Goal: Use online tool/utility: Utilize a website feature to perform a specific function

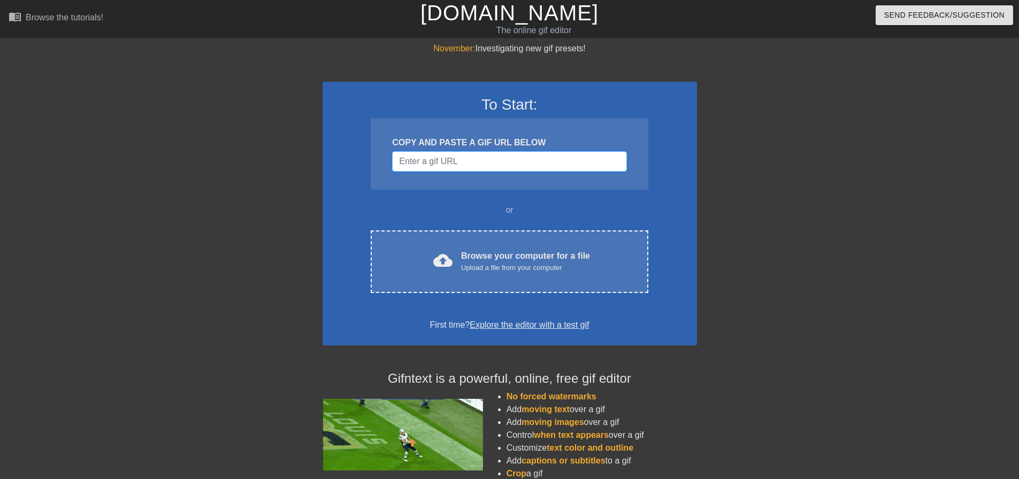
click at [444, 162] on input "Username" at bounding box center [509, 161] width 234 height 20
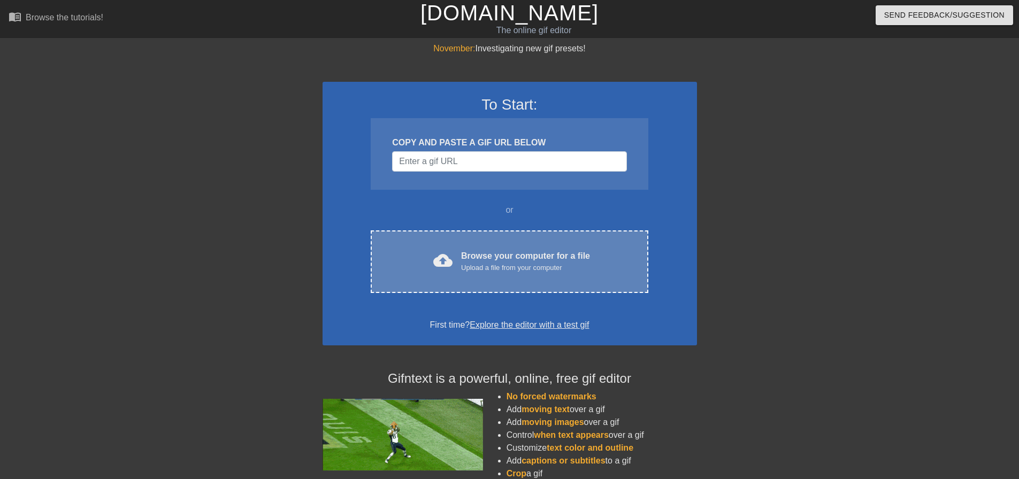
click at [495, 253] on div "Browse your computer for a file Upload a file from your computer" at bounding box center [525, 262] width 129 height 24
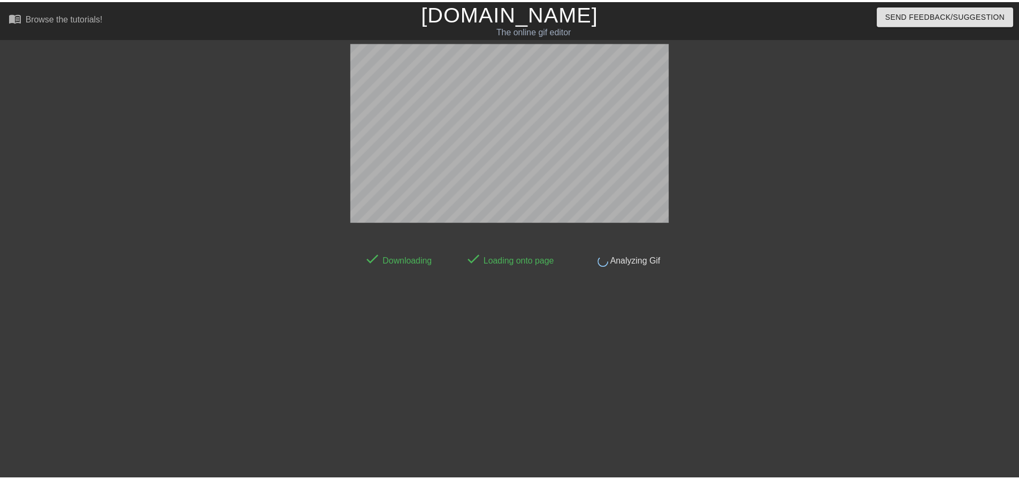
scroll to position [5, 0]
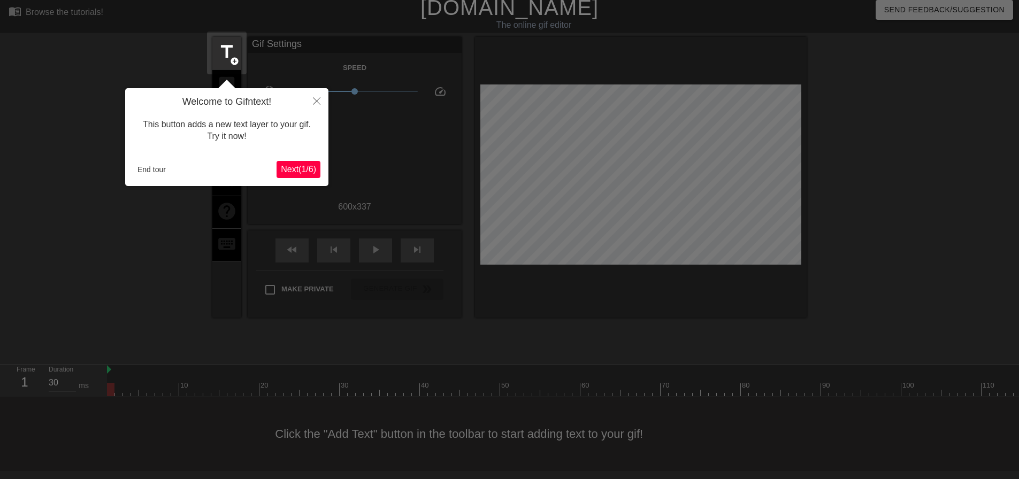
click at [309, 171] on span "Next ( 1 / 6 )" at bounding box center [298, 169] width 35 height 9
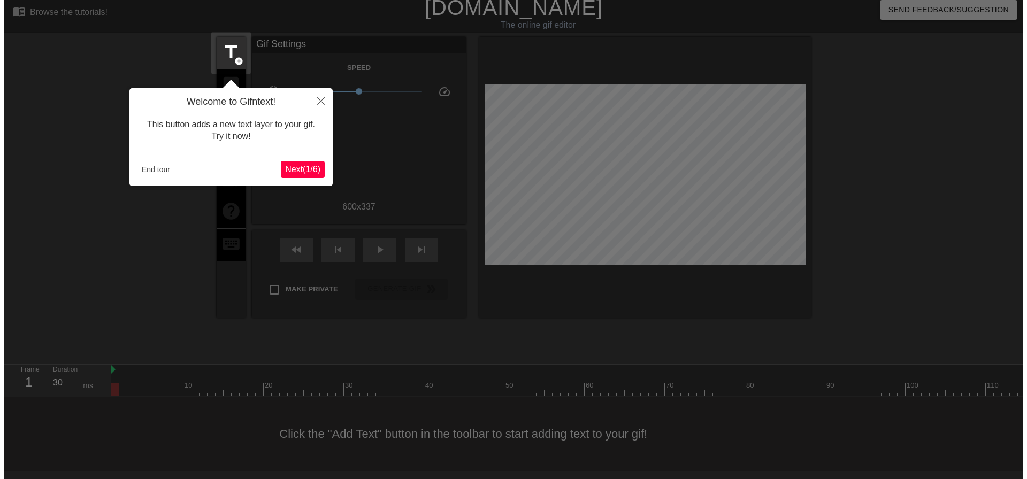
scroll to position [0, 0]
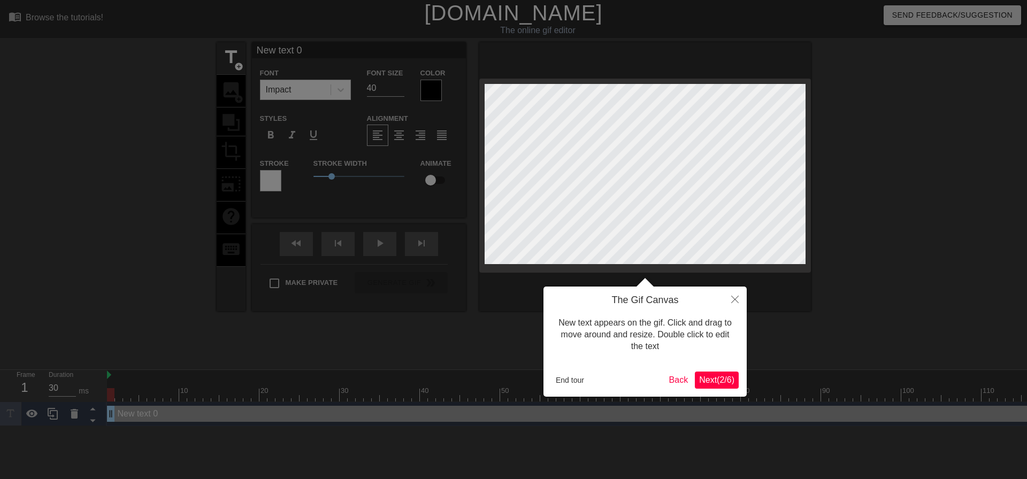
click at [711, 378] on span "Next ( 2 / 6 )" at bounding box center [716, 379] width 35 height 9
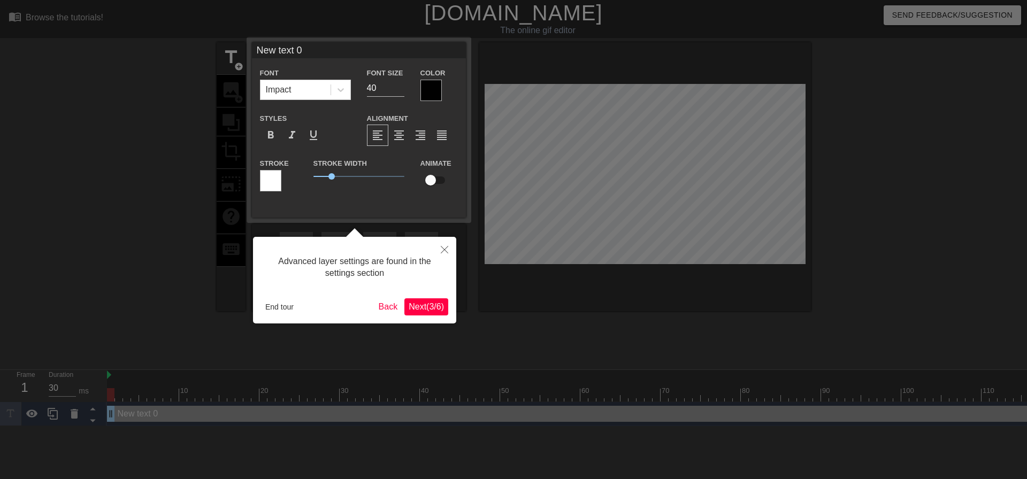
click at [427, 304] on span "Next ( 3 / 6 )" at bounding box center [426, 306] width 35 height 9
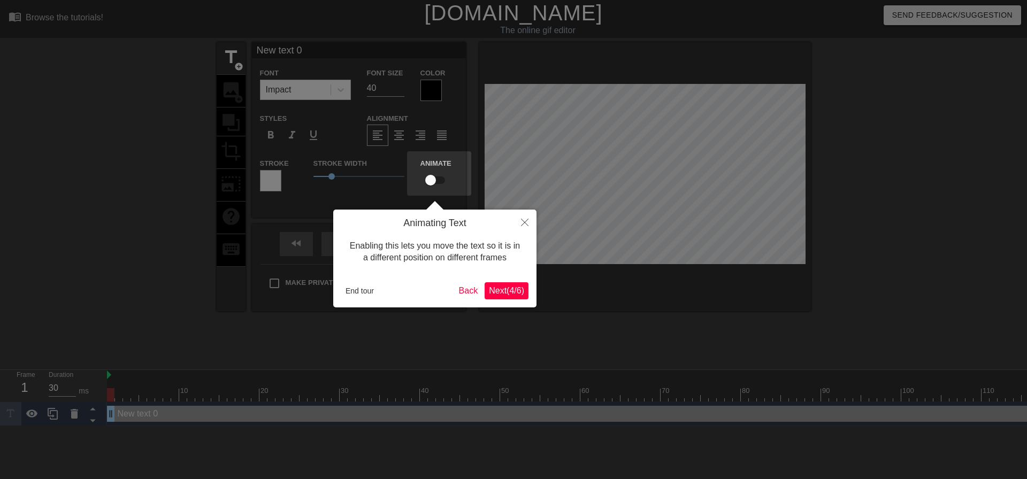
click at [491, 291] on span "Next ( 4 / 6 )" at bounding box center [506, 290] width 35 height 9
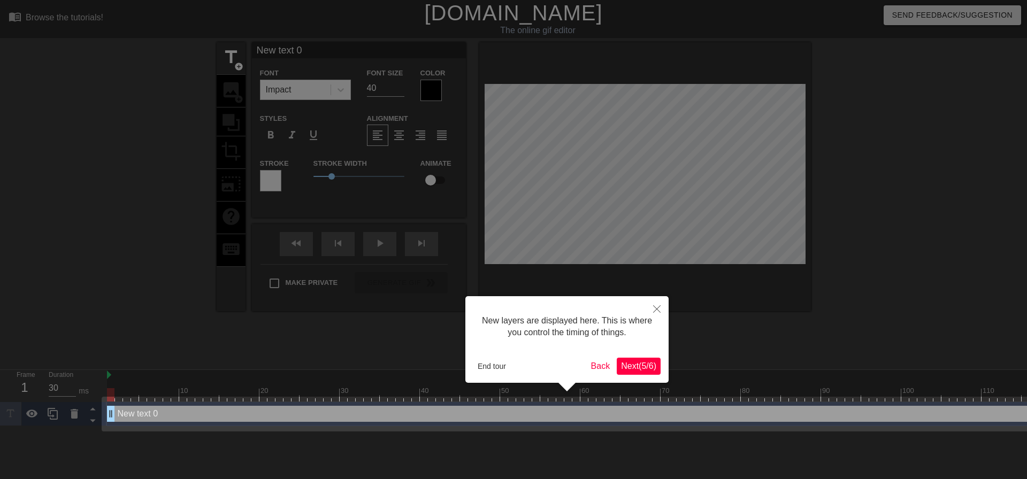
click at [635, 362] on span "Next ( 5 / 6 )" at bounding box center [638, 366] width 35 height 9
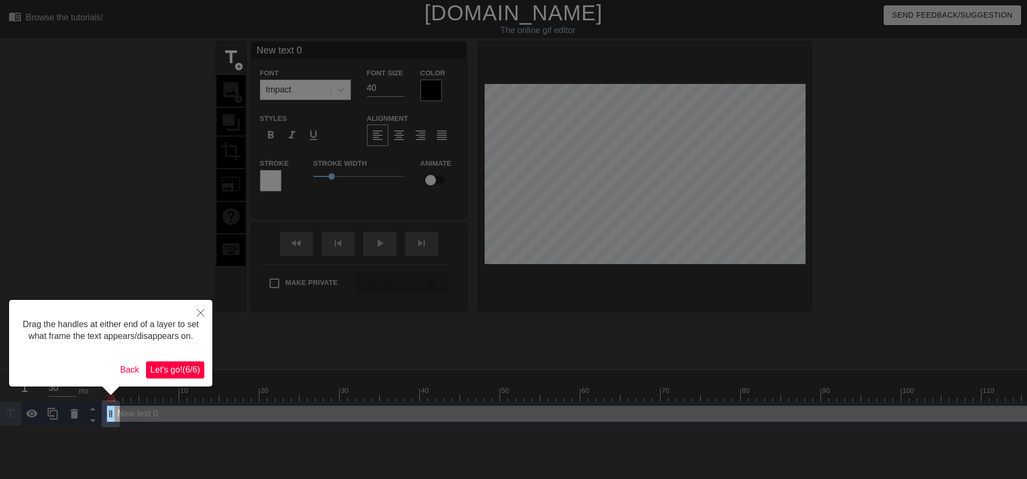
click at [173, 371] on span "Let's go! ( 6 / 6 )" at bounding box center [175, 369] width 50 height 9
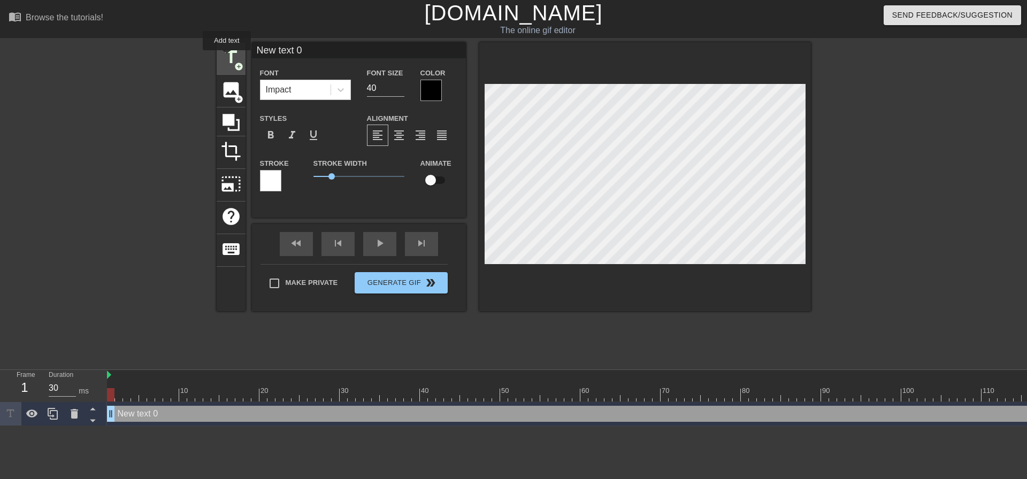
click at [227, 58] on span "title" at bounding box center [231, 57] width 20 height 20
type input "New text 1"
type input "New text"
type textarea "New text"
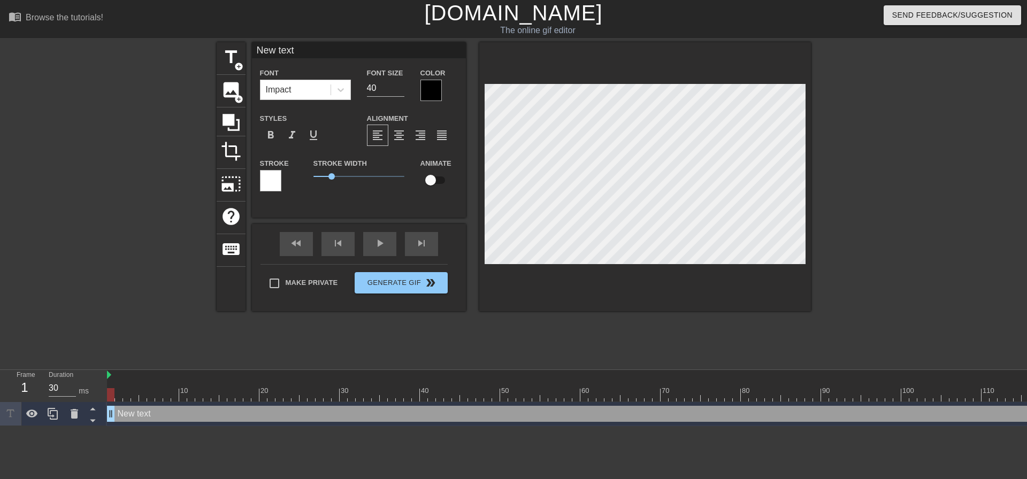
type input "New text"
type textarea "New text"
type input "New tex"
type textarea "New tex"
type input "New te"
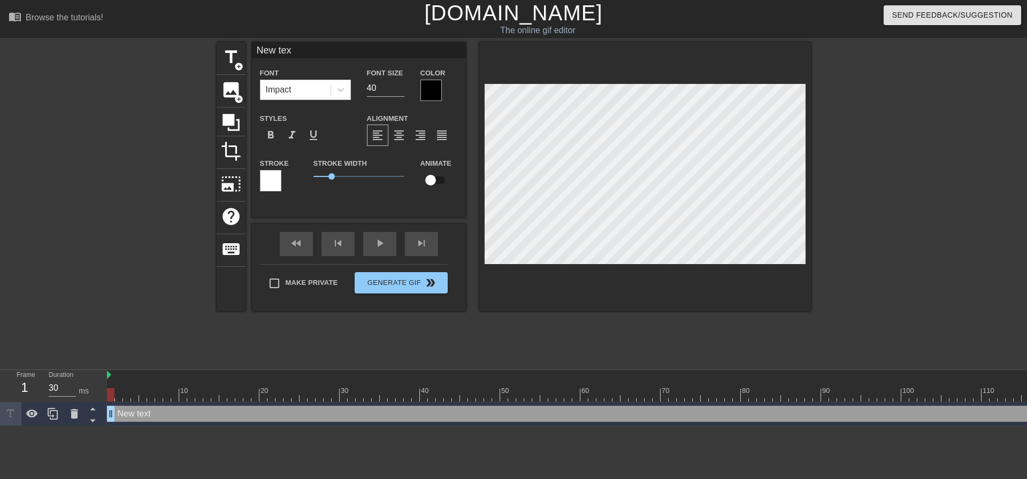
type textarea "New te"
type input "New t"
type textarea "New t"
type input "New"
type textarea "New"
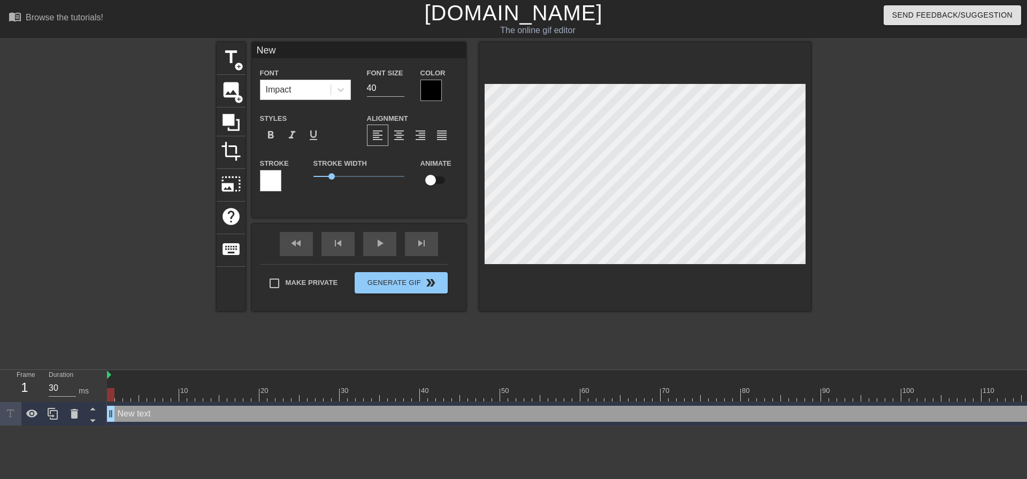
type input "New"
type textarea "New"
type input "Ne"
type textarea "Ne"
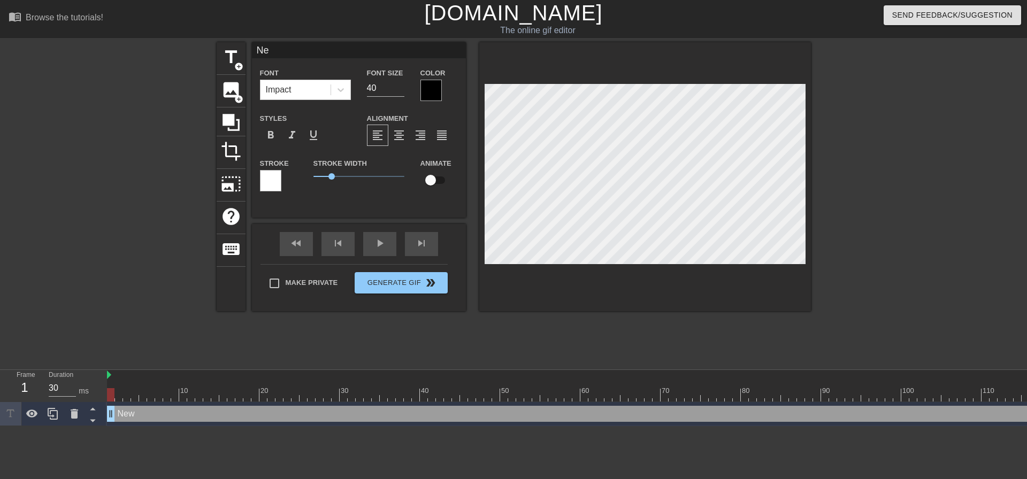
type input "N"
type textarea "N"
type input "S"
type textarea "S"
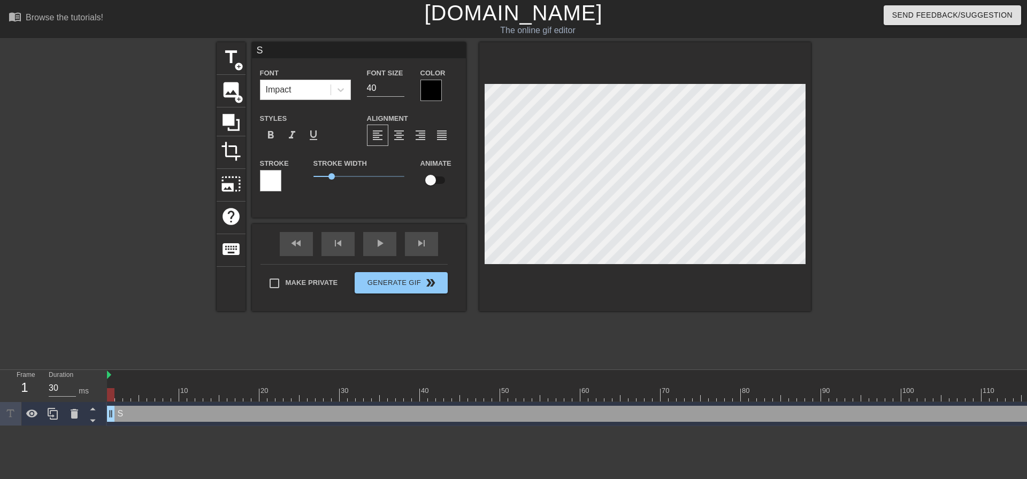
type input "Sh"
type textarea "Sh"
type input "Sho"
type textarea "Sho"
type input "Shop"
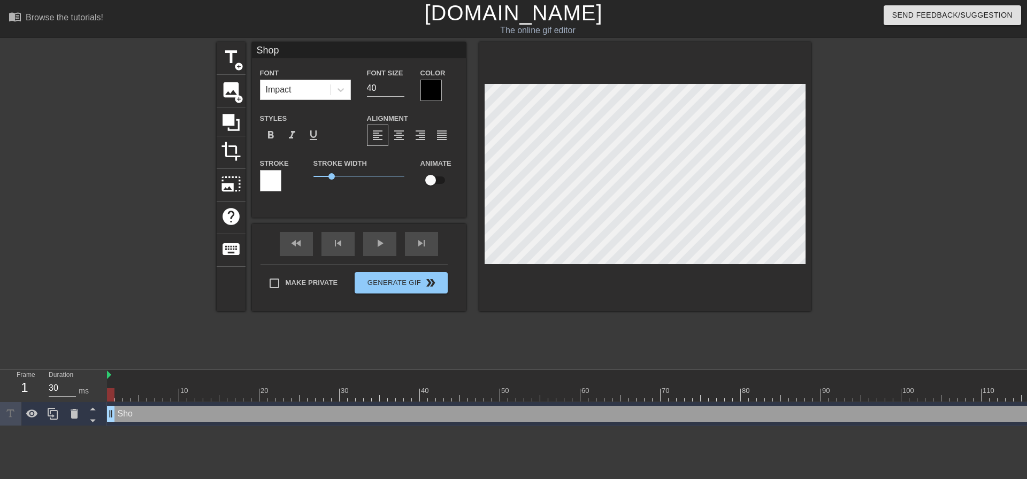
type textarea "Shop"
type input "Shopp"
type textarea "Shopp"
type input "Shoppi"
type textarea "Shoppi"
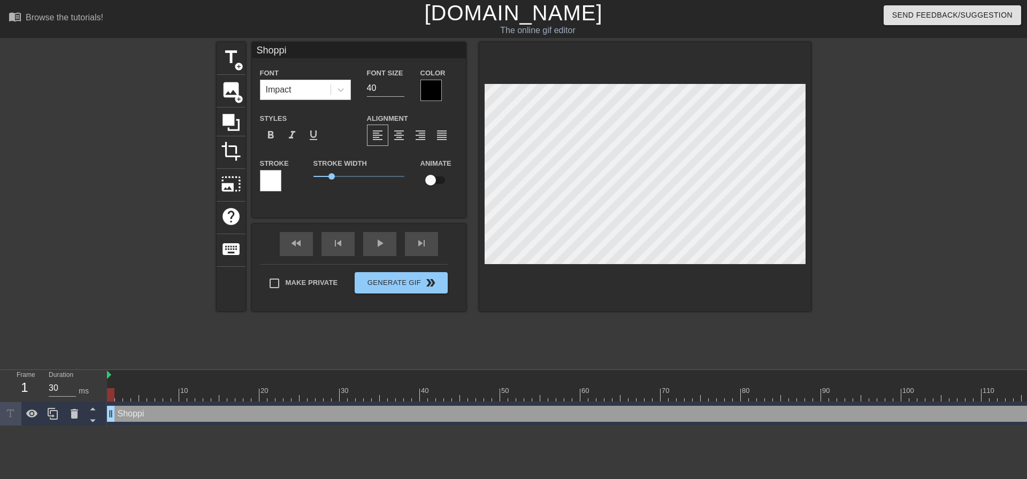
type input "Shoppin"
type textarea "Shoppin"
type input "Shopping"
type textarea "Shopping"
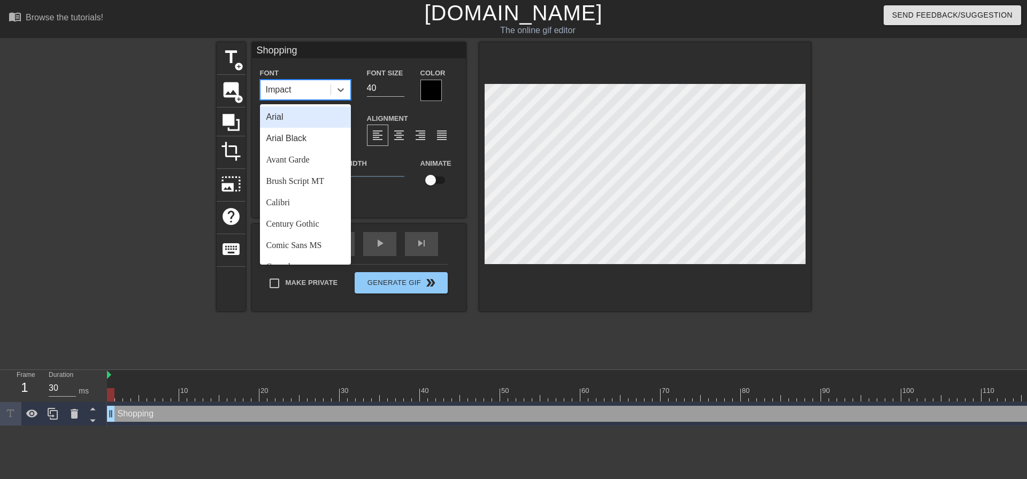
click at [317, 90] on div "Impact" at bounding box center [295, 89] width 70 height 19
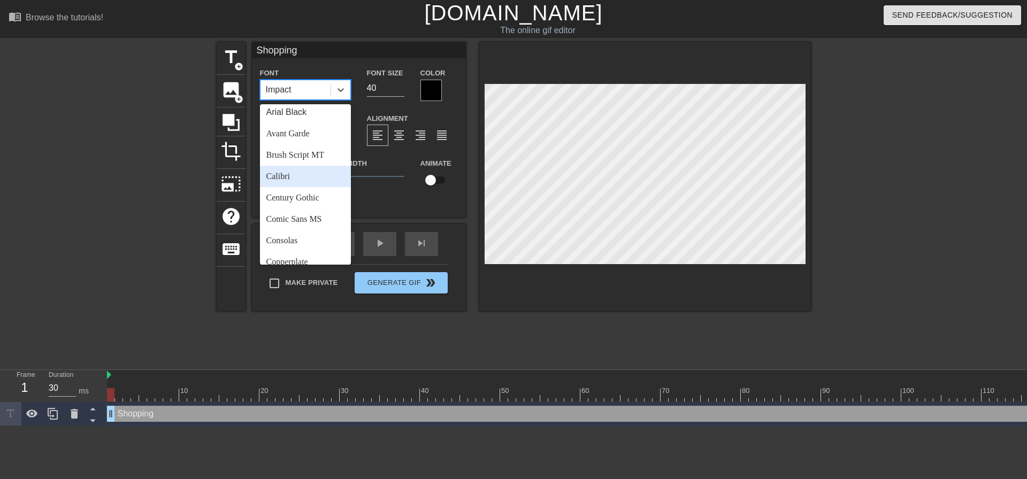
scroll to position [0, 0]
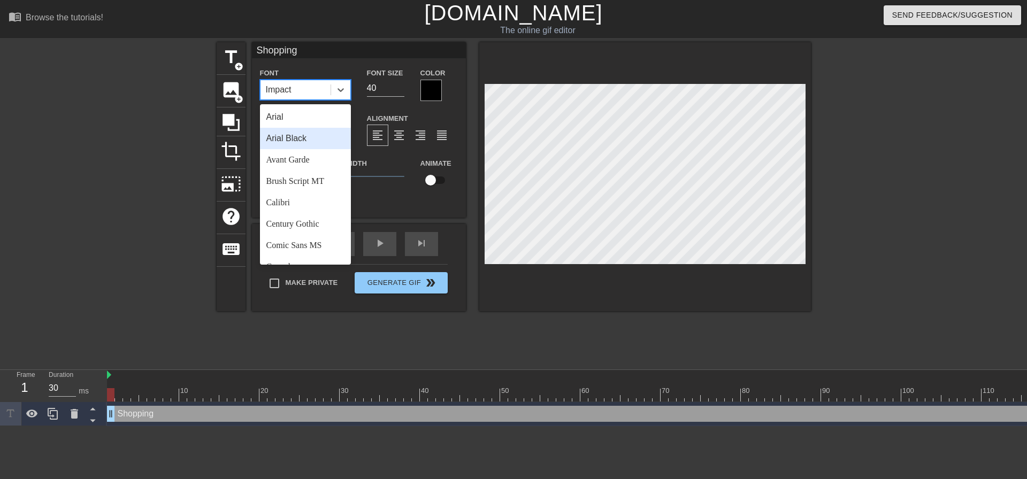
click at [304, 141] on div "Arial Black" at bounding box center [305, 138] width 91 height 21
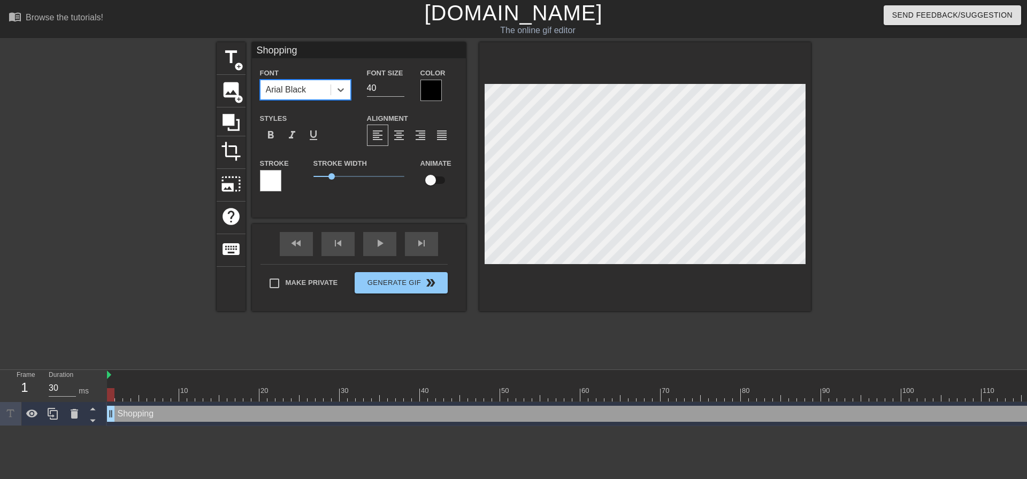
click at [291, 93] on div "Arial Black" at bounding box center [286, 89] width 41 height 13
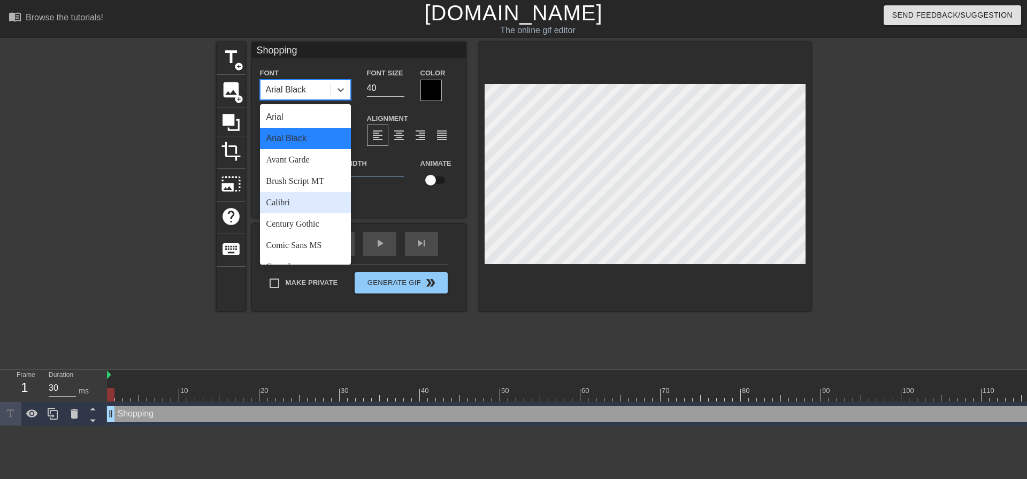
click at [275, 203] on div "Calibri" at bounding box center [305, 202] width 91 height 21
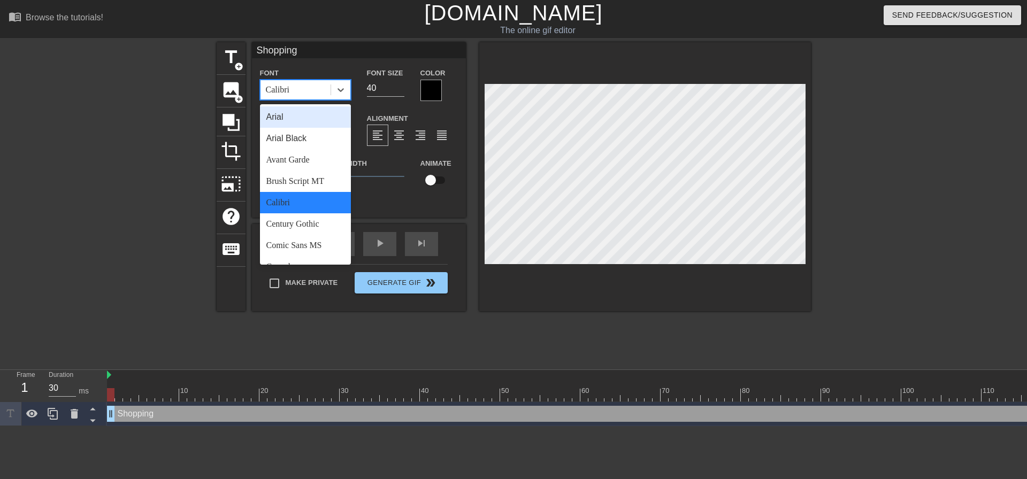
click at [315, 89] on div "Calibri" at bounding box center [295, 89] width 70 height 19
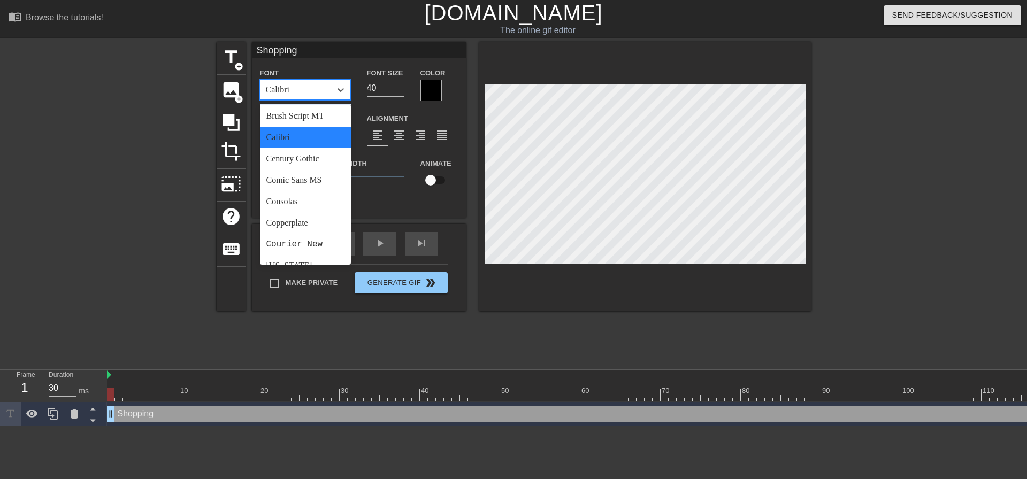
scroll to position [89, 0]
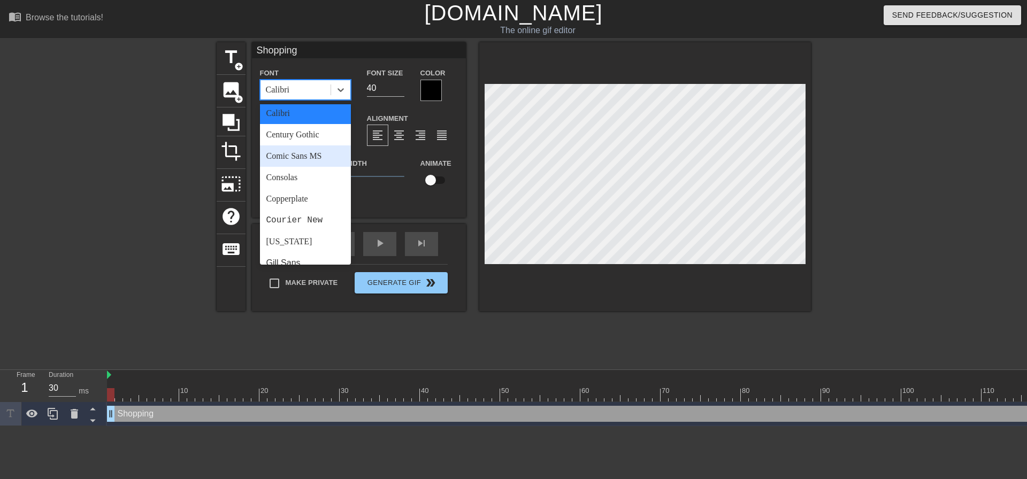
click at [285, 156] on div "Comic Sans MS" at bounding box center [305, 155] width 91 height 21
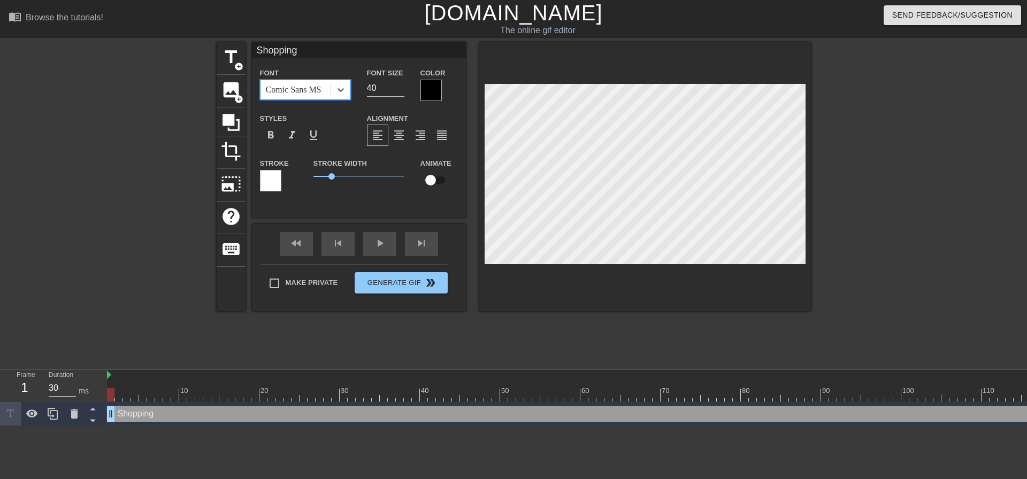
click at [292, 91] on div "Comic Sans MS" at bounding box center [294, 89] width 56 height 13
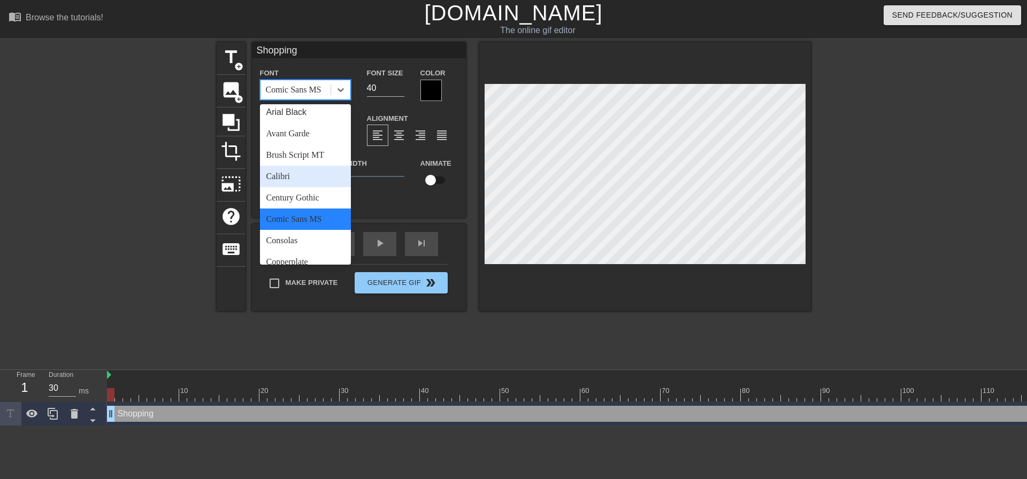
scroll to position [0, 0]
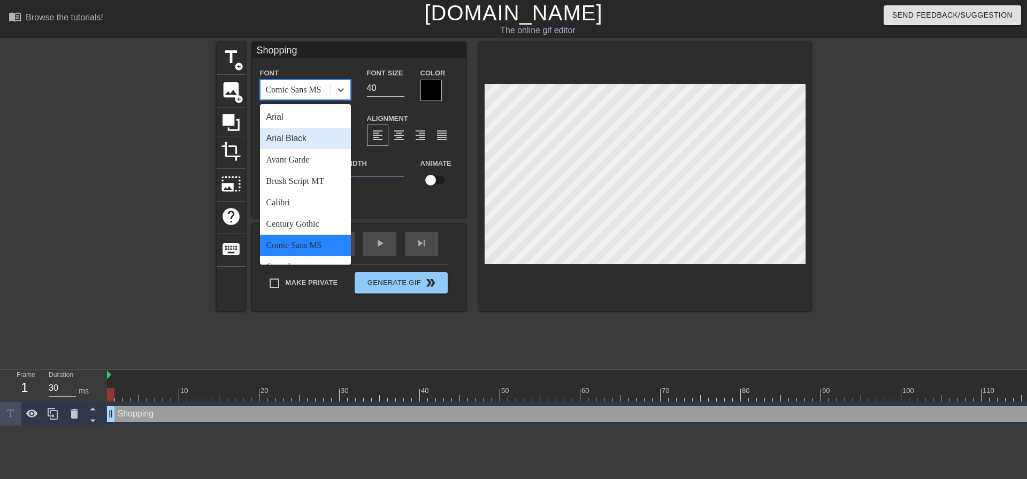
click at [283, 137] on div "Arial Black" at bounding box center [305, 138] width 91 height 21
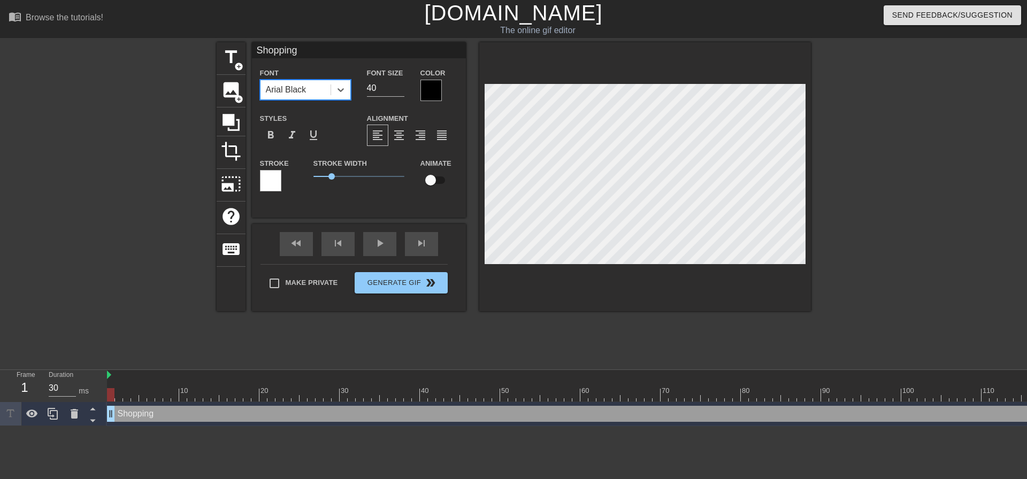
click at [305, 86] on div "Arial Black" at bounding box center [286, 89] width 41 height 13
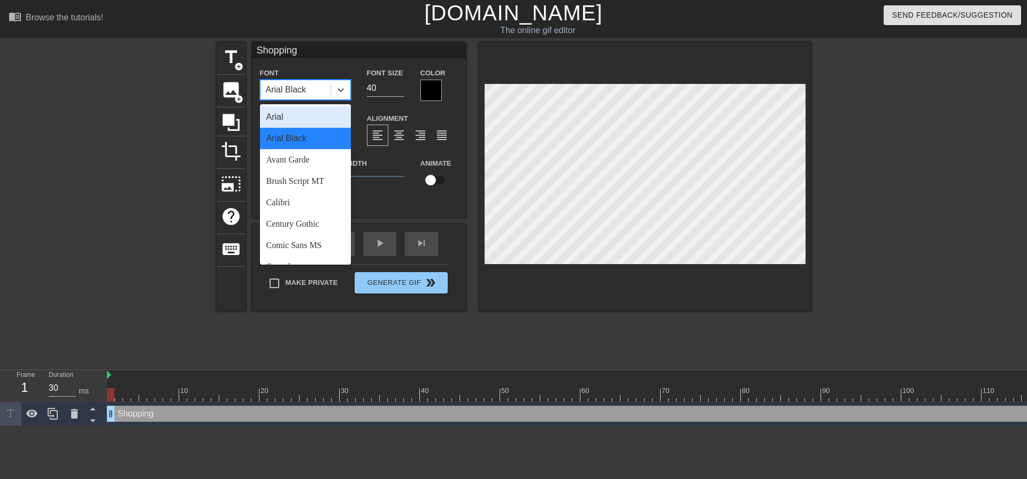
click at [304, 119] on div "Arial" at bounding box center [305, 116] width 91 height 21
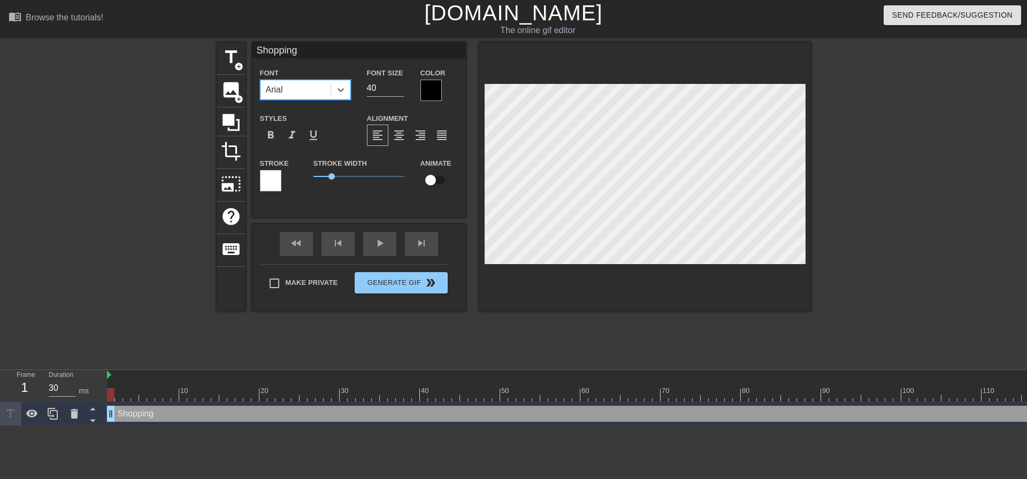
click at [304, 89] on div "Arial" at bounding box center [295, 89] width 70 height 19
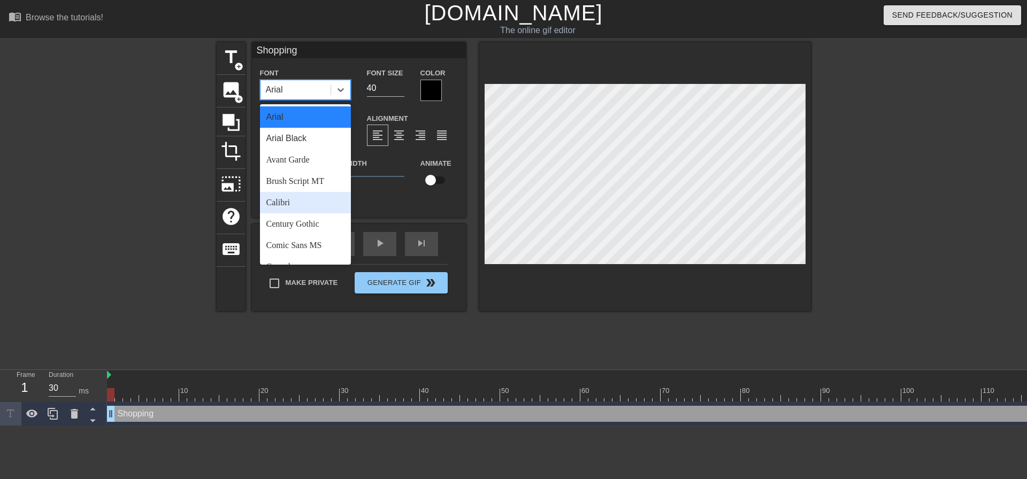
click at [292, 199] on div "Calibri" at bounding box center [305, 202] width 91 height 21
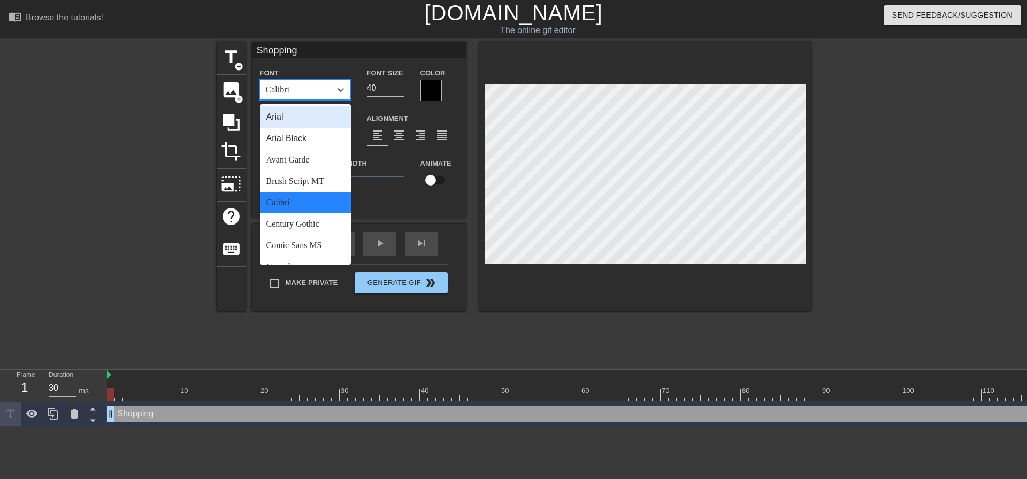
click at [312, 85] on div "Calibri" at bounding box center [295, 89] width 70 height 19
click at [309, 94] on div "Calibri" at bounding box center [295, 89] width 70 height 19
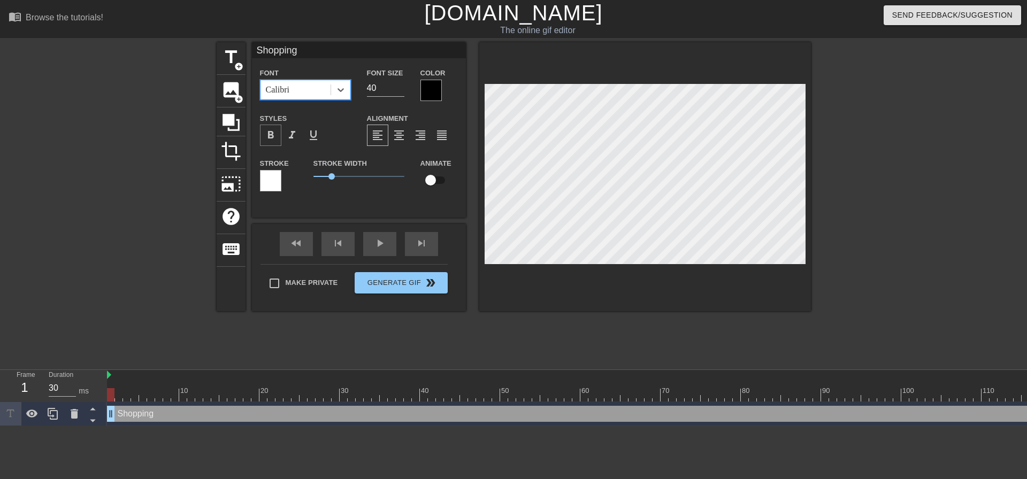
click at [269, 133] on span "format_bold" at bounding box center [270, 135] width 13 height 13
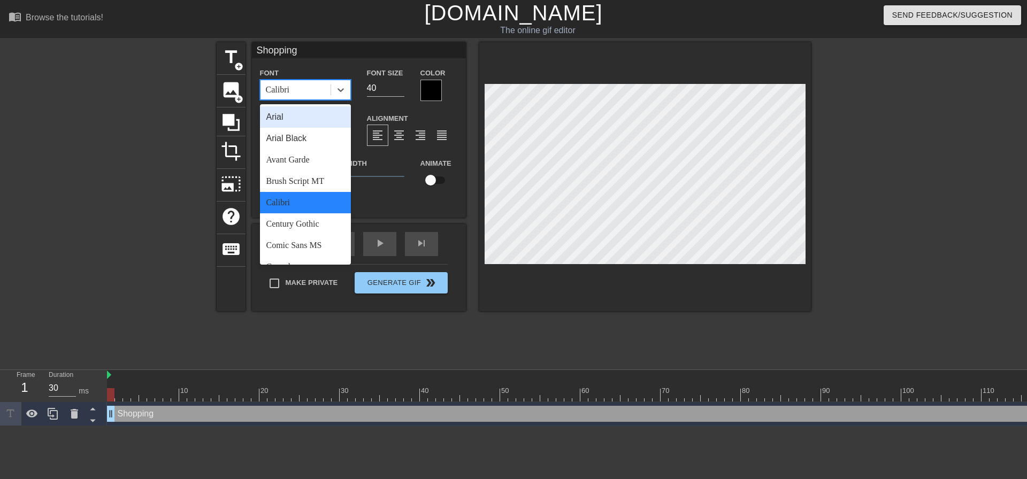
click at [303, 87] on div "Calibri" at bounding box center [295, 89] width 70 height 19
click at [292, 139] on div "Arial Black" at bounding box center [305, 138] width 91 height 21
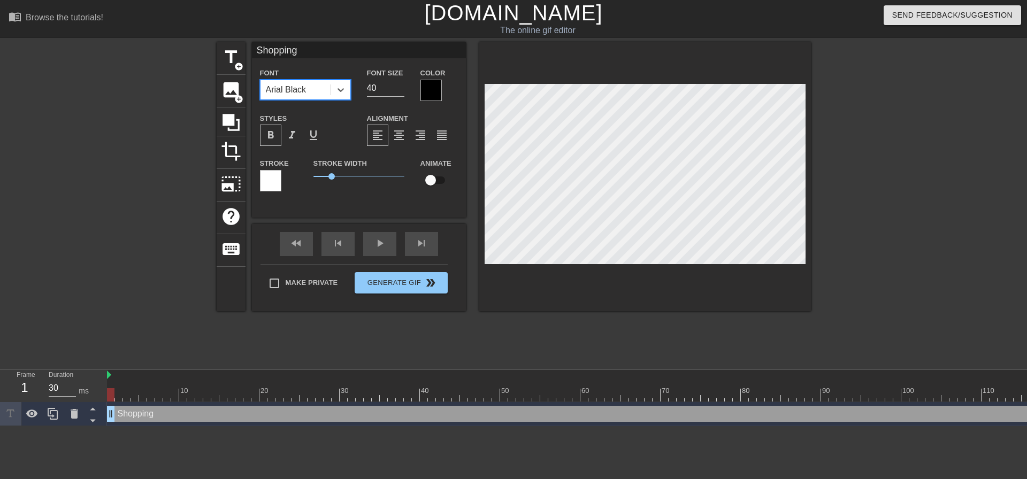
click at [285, 93] on div "Arial Black" at bounding box center [286, 89] width 41 height 13
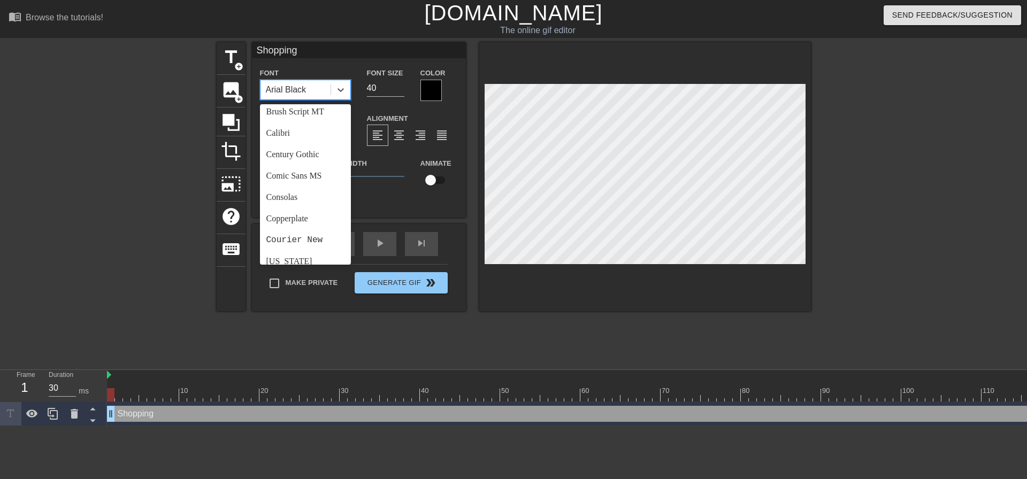
scroll to position [89, 0]
click at [288, 155] on div "Comic Sans MS" at bounding box center [305, 155] width 91 height 21
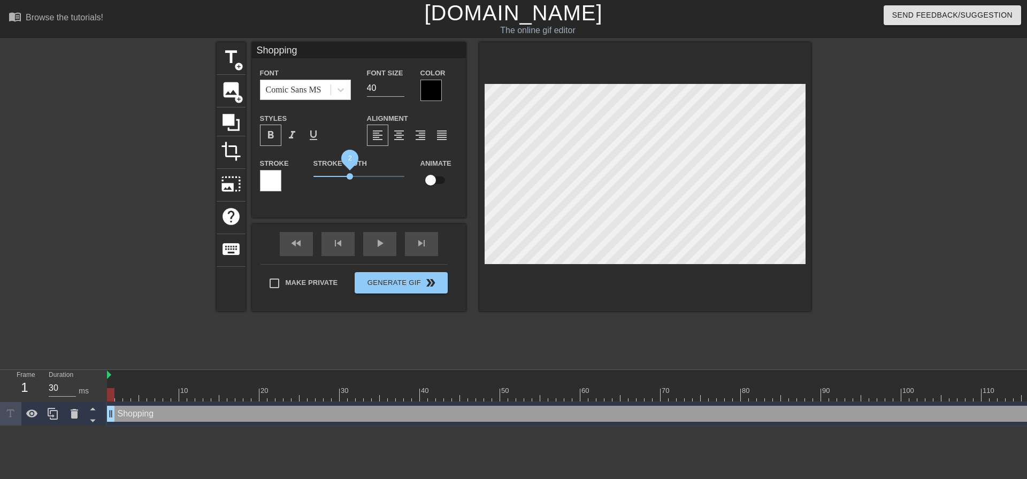
drag, startPoint x: 334, startPoint y: 177, endPoint x: 350, endPoint y: 177, distance: 16.0
click at [350, 177] on span "2" at bounding box center [350, 176] width 6 height 6
drag, startPoint x: 352, startPoint y: 176, endPoint x: 405, endPoint y: 178, distance: 53.0
click at [405, 178] on span "5" at bounding box center [404, 176] width 6 height 6
drag, startPoint x: 406, startPoint y: 177, endPoint x: 300, endPoint y: 174, distance: 105.9
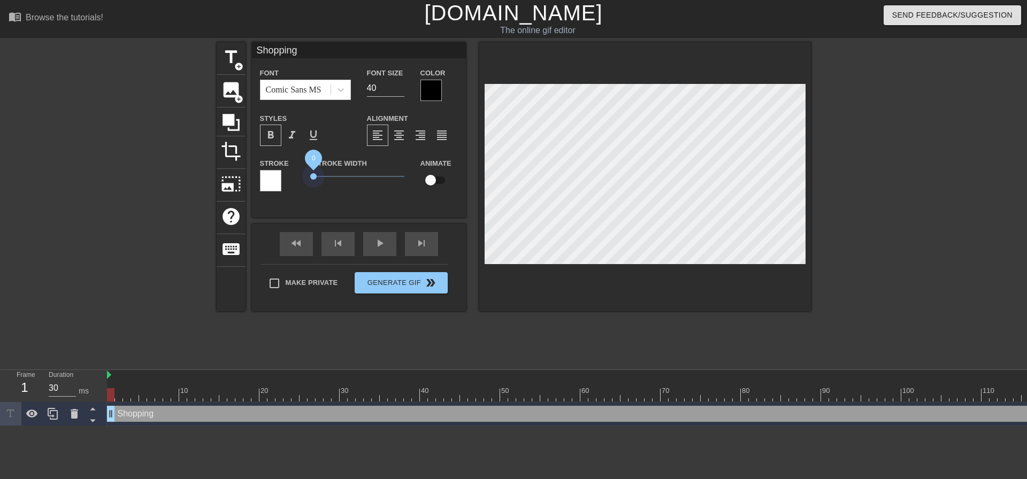
click at [301, 175] on div "Stroke Stroke Width 0 Animate" at bounding box center [359, 179] width 214 height 44
click at [269, 180] on div at bounding box center [270, 180] width 21 height 21
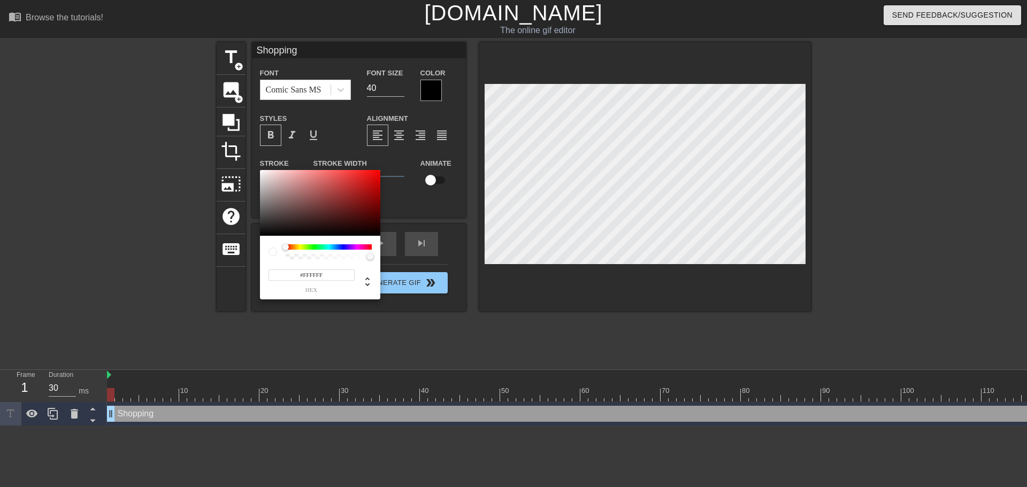
type input "#D9C8C8"
click at [269, 180] on div at bounding box center [320, 203] width 120 height 66
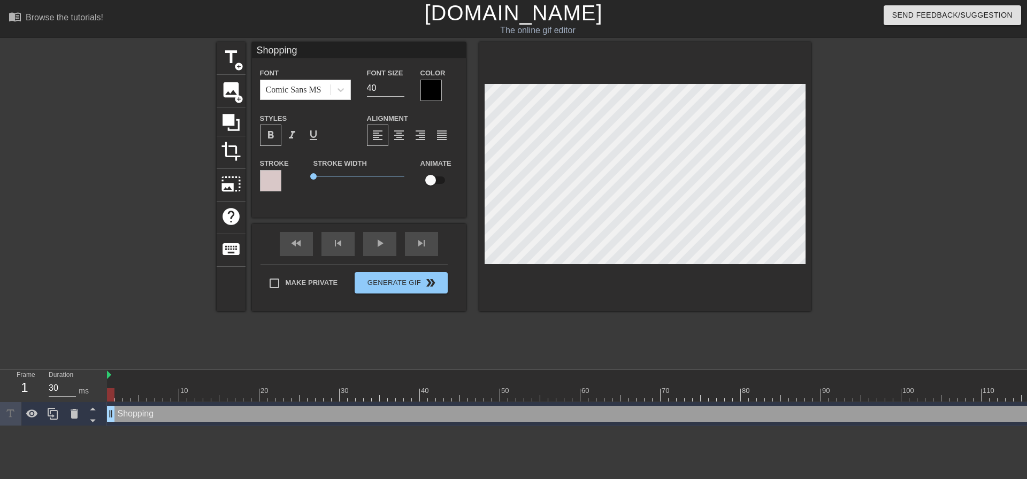
scroll to position [2, 2]
click at [370, 85] on input "40" at bounding box center [385, 88] width 37 height 17
type input "50"
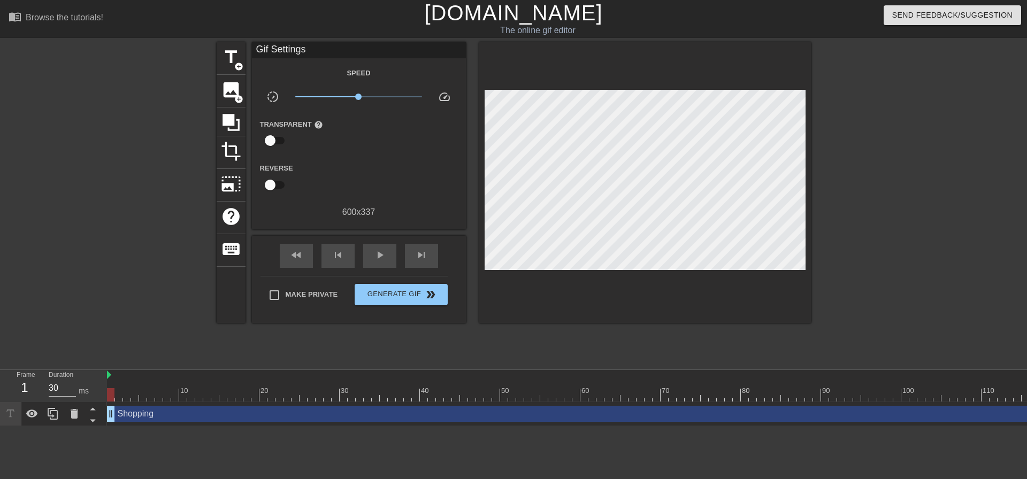
click at [518, 285] on div at bounding box center [645, 182] width 332 height 281
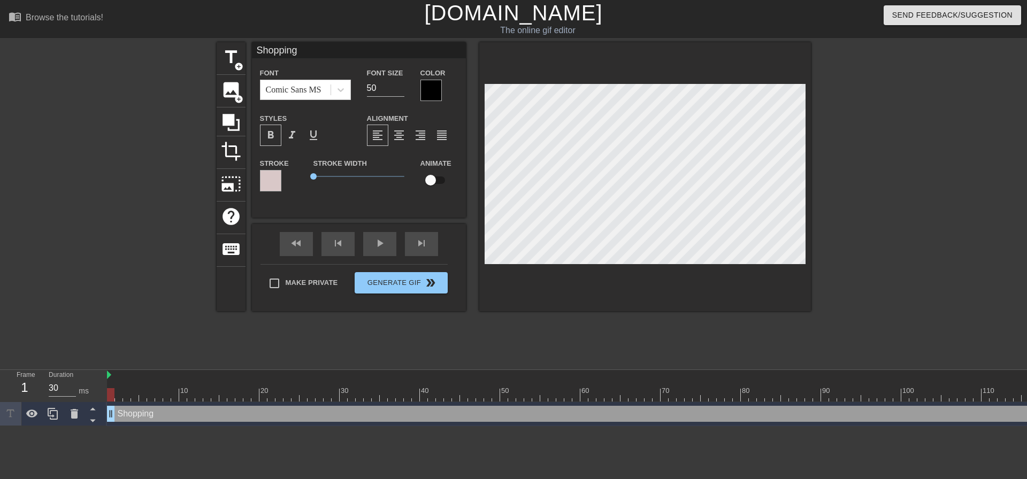
scroll to position [2, 2]
click at [307, 90] on div "Comic Sans MS" at bounding box center [294, 89] width 56 height 13
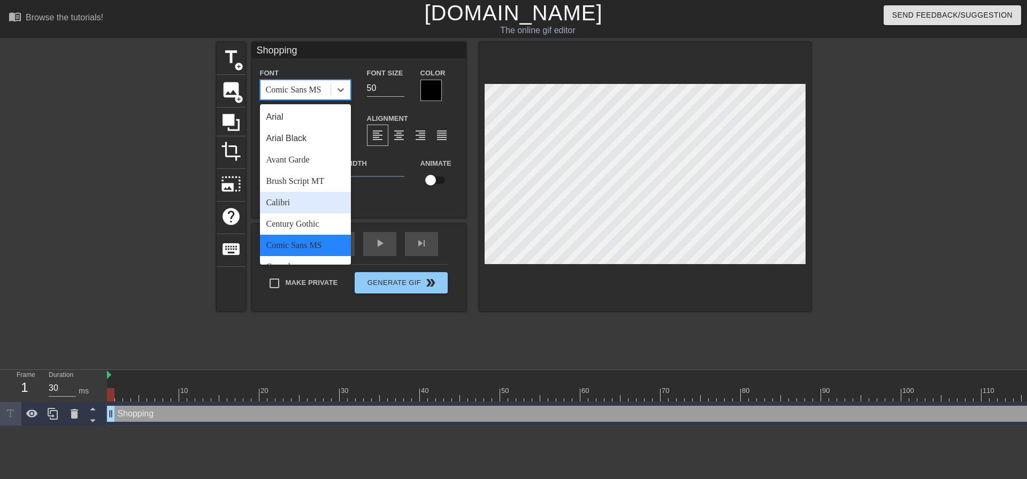
scroll to position [89, 0]
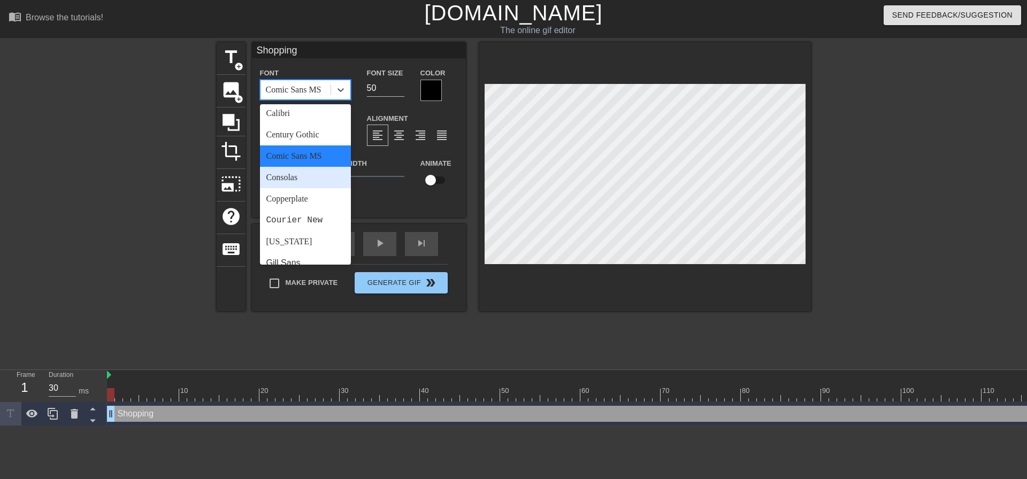
click at [294, 176] on div "Consolas" at bounding box center [305, 177] width 91 height 21
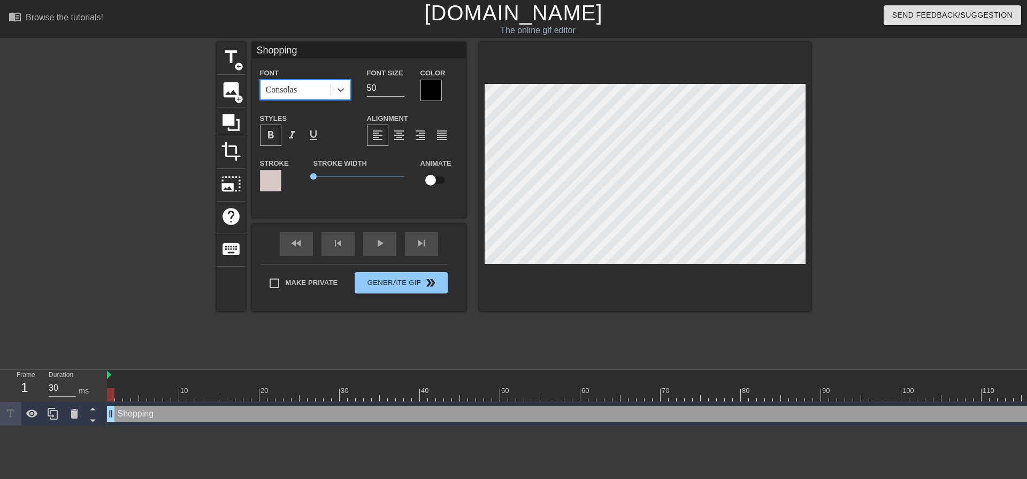
click at [296, 89] on div "Consolas" at bounding box center [282, 89] width 32 height 13
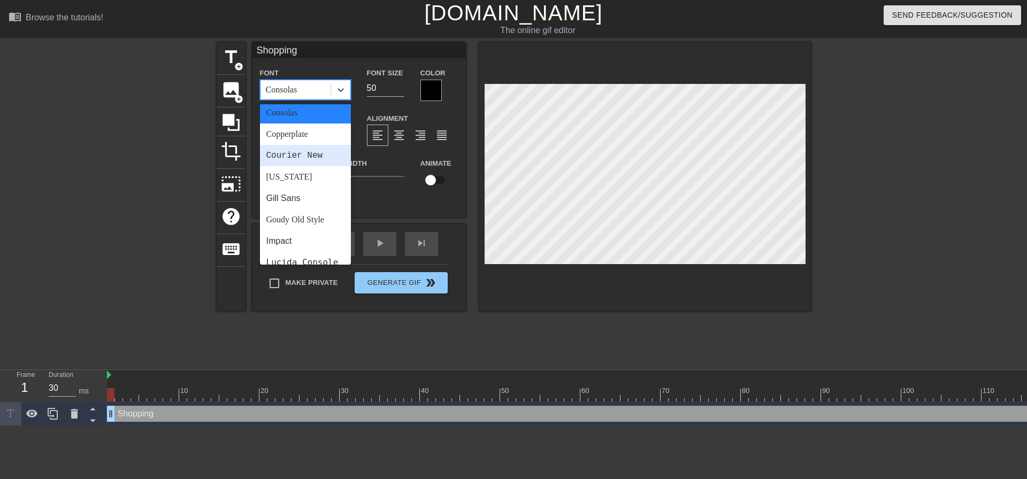
scroll to position [178, 0]
click at [292, 150] on div "[US_STATE]" at bounding box center [305, 152] width 91 height 21
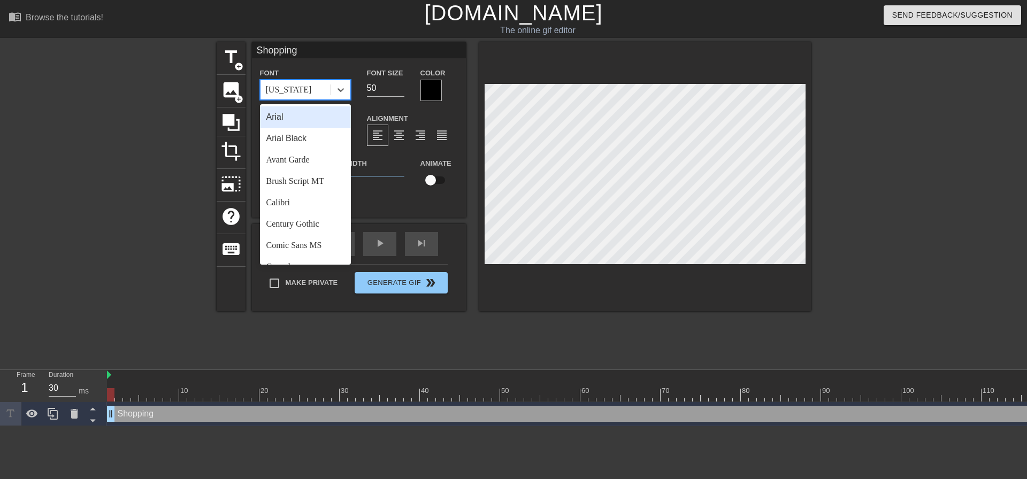
click at [292, 89] on div "[US_STATE]" at bounding box center [289, 89] width 46 height 13
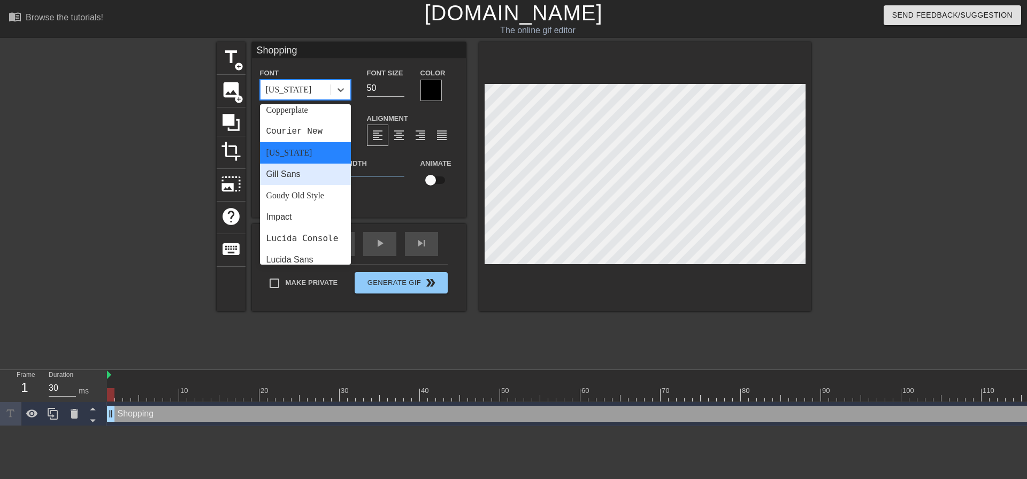
click at [286, 175] on div "Gill Sans" at bounding box center [305, 174] width 91 height 21
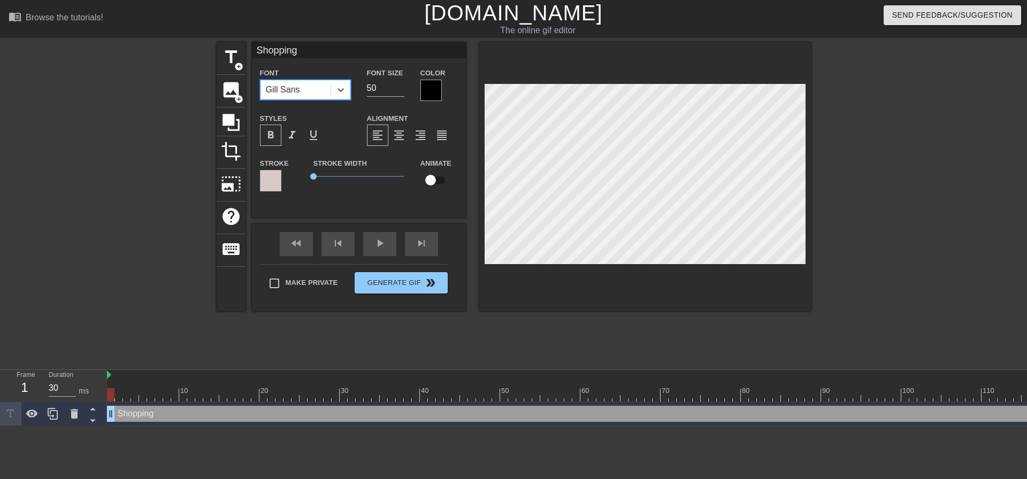
click at [293, 85] on div "Gill Sans" at bounding box center [283, 89] width 34 height 13
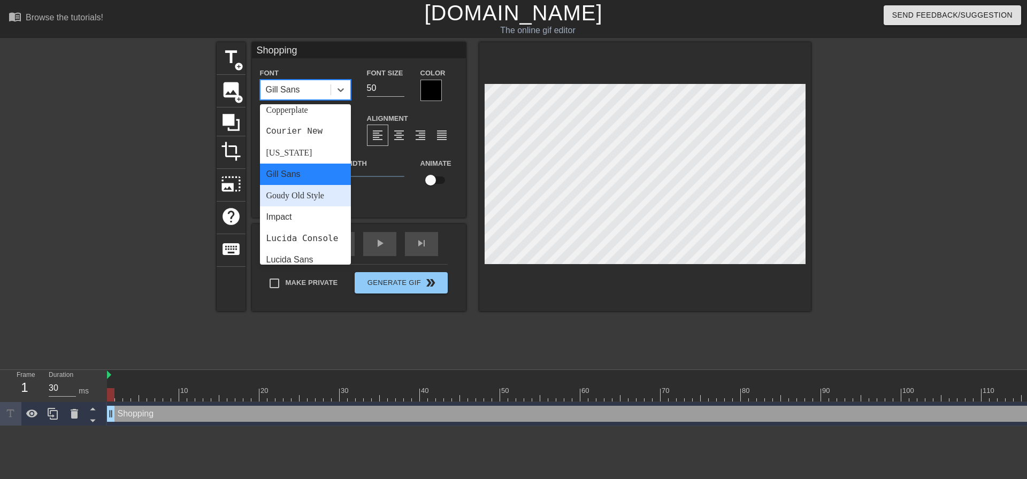
click at [292, 195] on div "Goudy Old Style" at bounding box center [305, 195] width 91 height 21
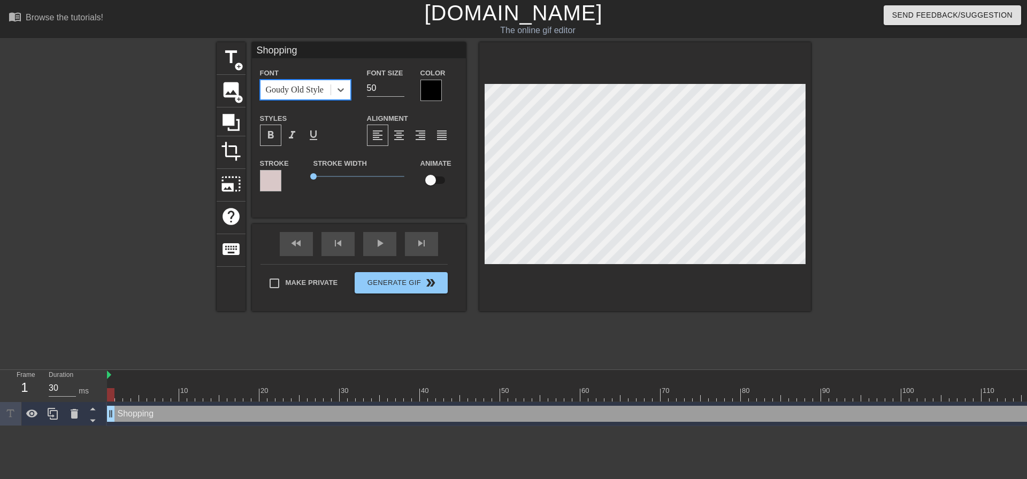
click at [278, 89] on div "Goudy Old Style" at bounding box center [295, 89] width 58 height 13
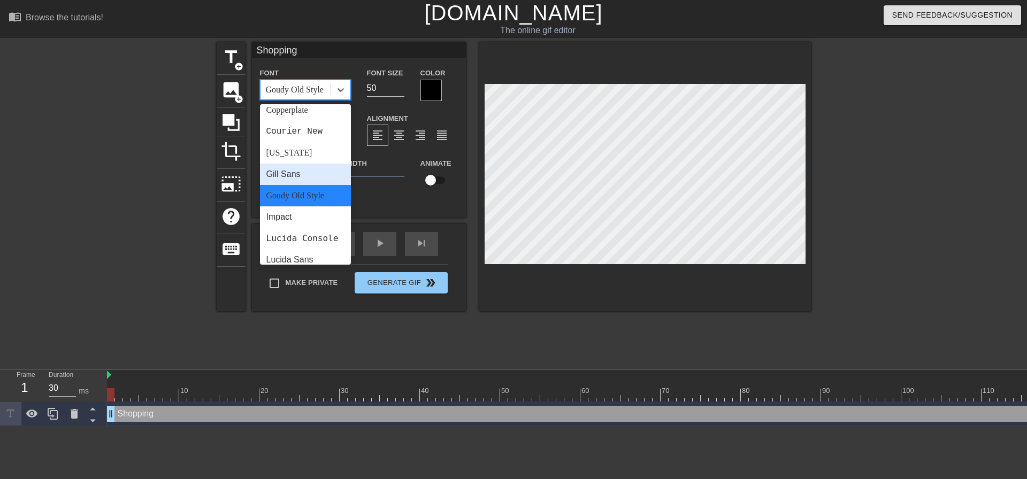
scroll to position [267, 0]
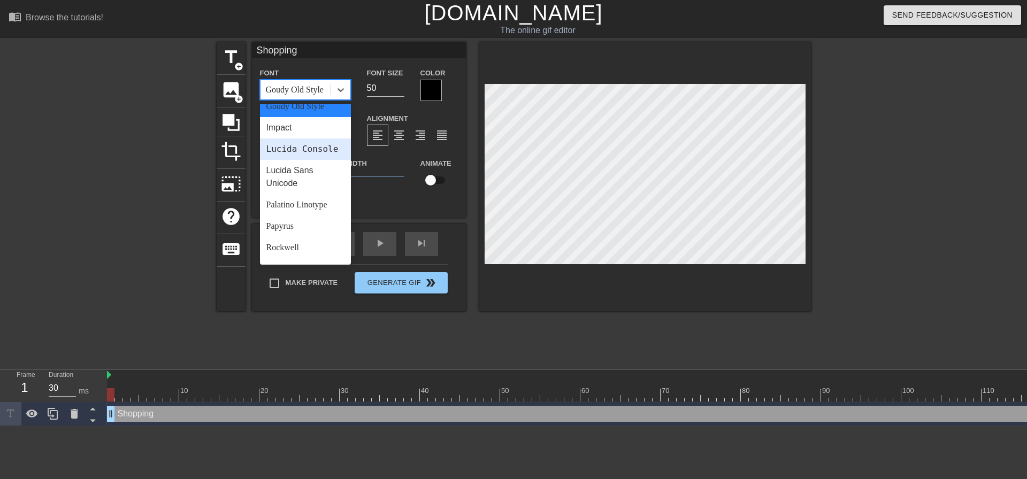
click at [283, 149] on div "Lucida Console" at bounding box center [305, 149] width 91 height 21
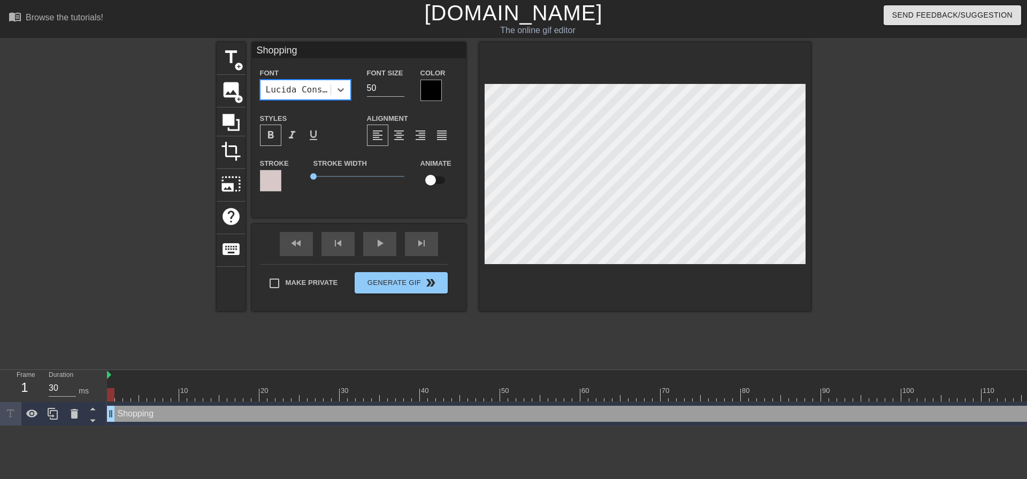
click at [303, 91] on div "Lucida Console" at bounding box center [299, 89] width 66 height 13
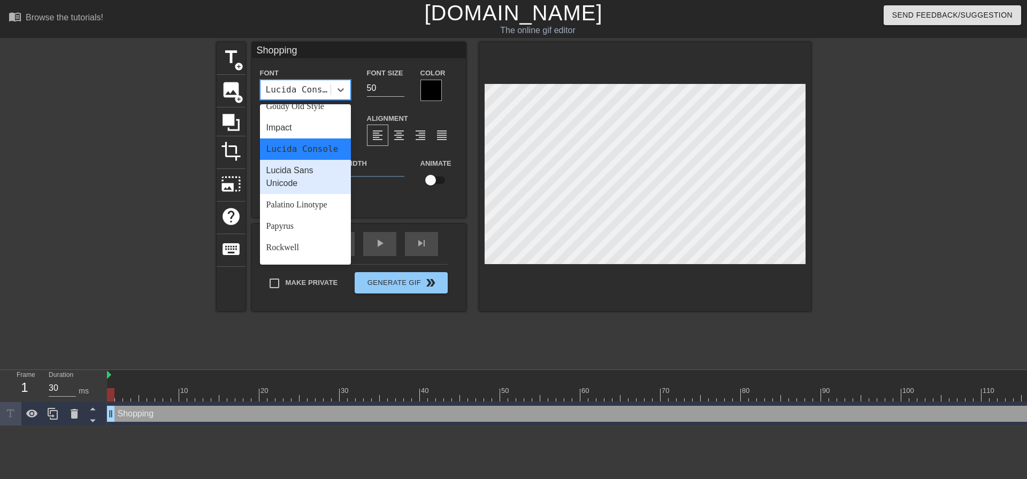
click at [301, 186] on div "Lucida Sans Unicode" at bounding box center [305, 177] width 91 height 34
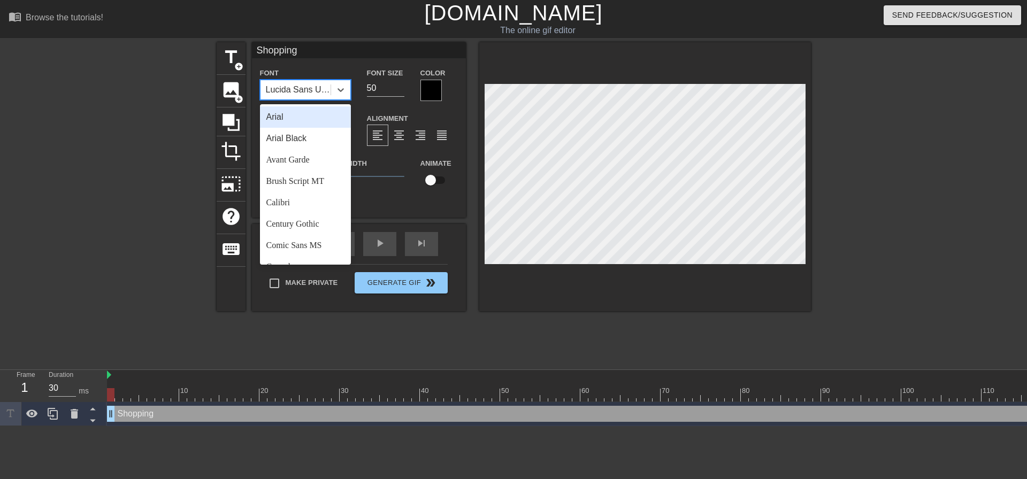
click at [288, 89] on div "Lucida Sans Unicode" at bounding box center [299, 89] width 66 height 13
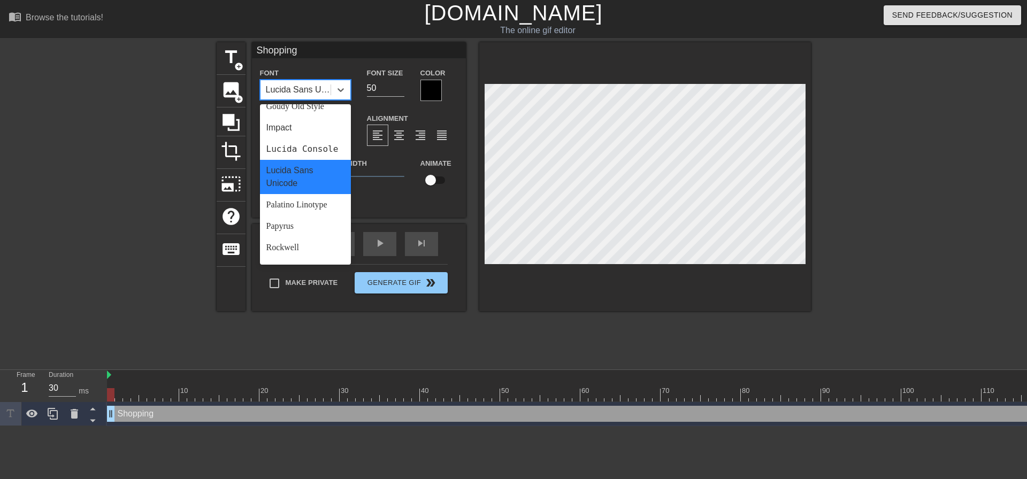
scroll to position [357, 0]
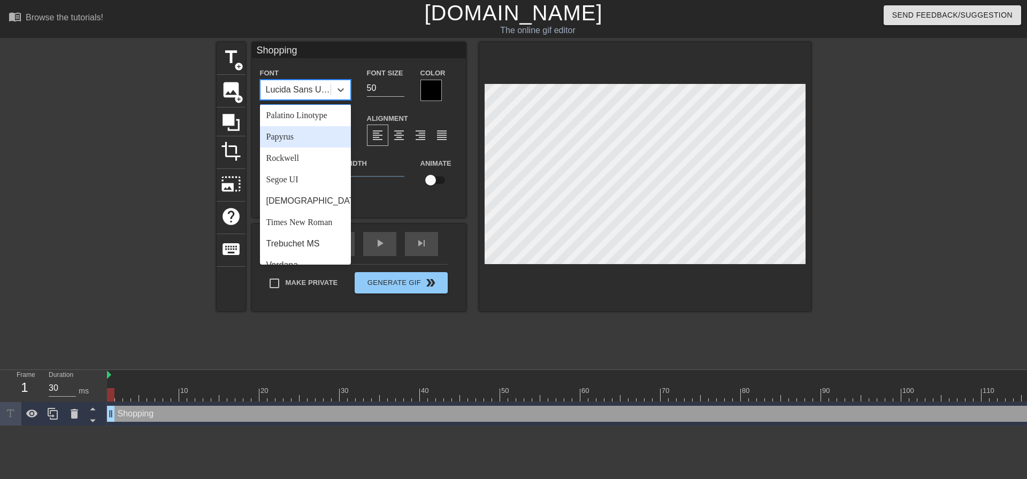
click at [289, 148] on div "Papyrus" at bounding box center [305, 136] width 91 height 21
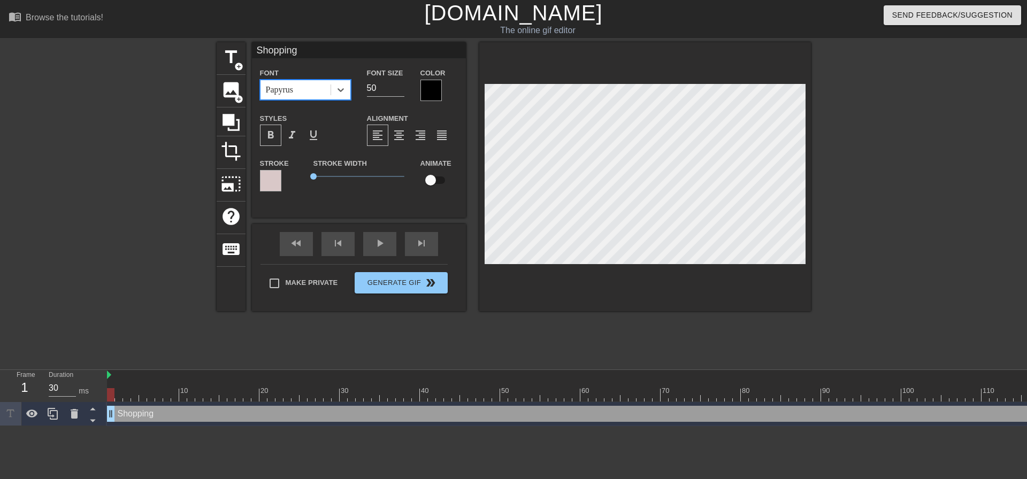
click at [301, 83] on div "Papyrus" at bounding box center [295, 89] width 70 height 19
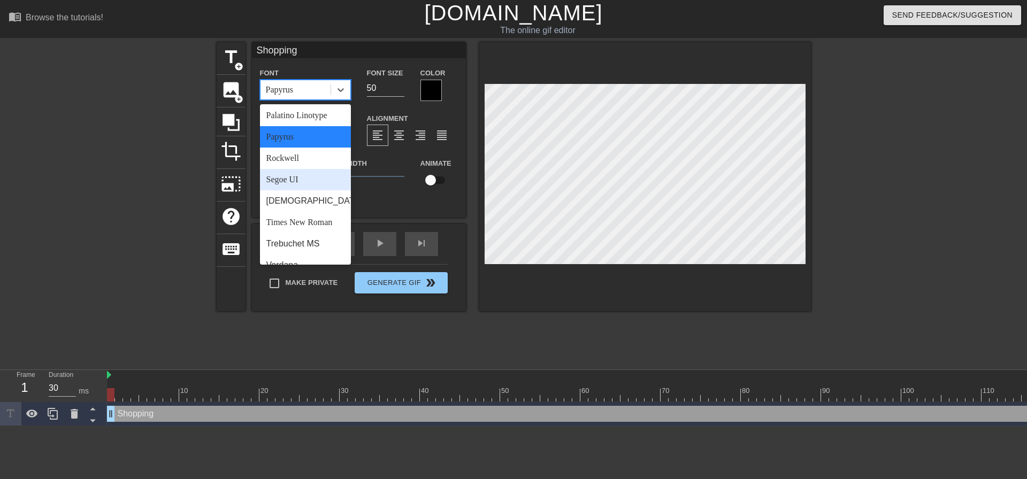
click at [282, 190] on div "Segoe UI" at bounding box center [305, 179] width 91 height 21
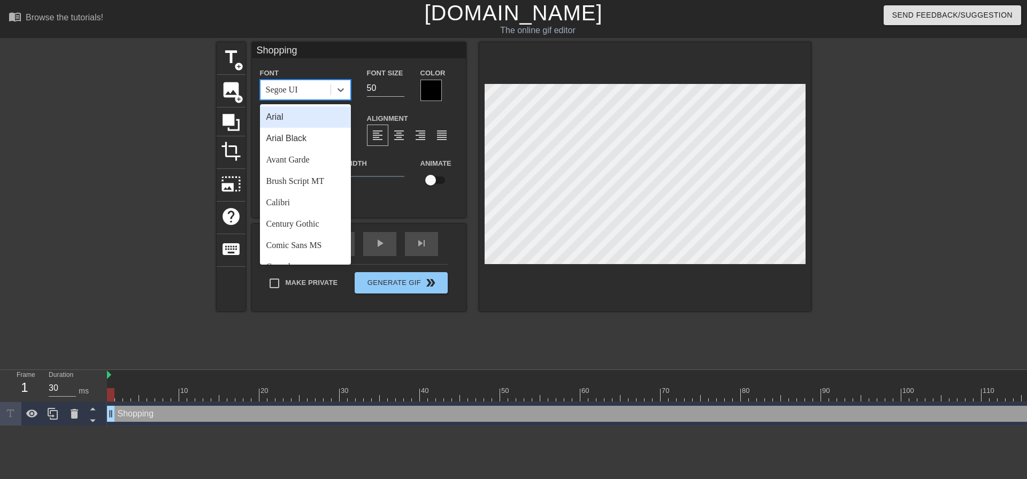
click at [282, 88] on div "Segoe UI" at bounding box center [282, 89] width 32 height 13
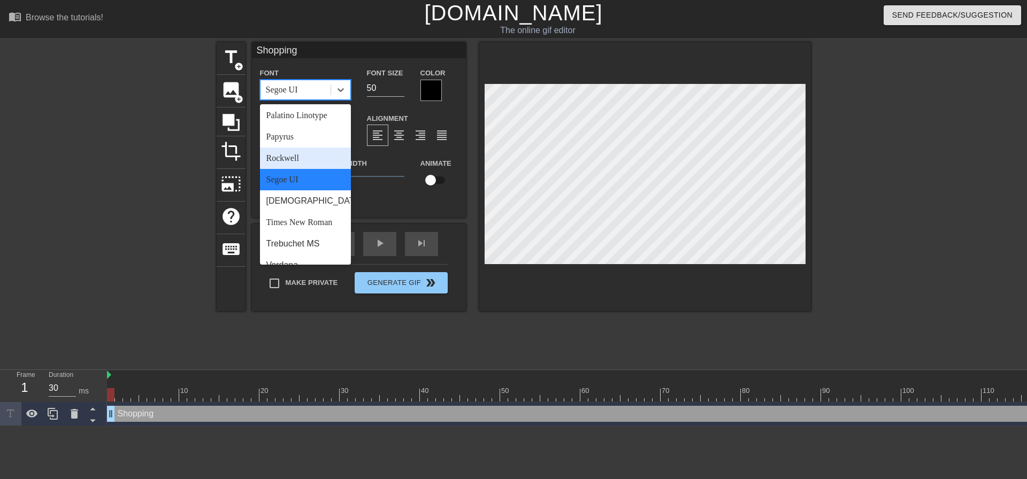
scroll to position [383, 0]
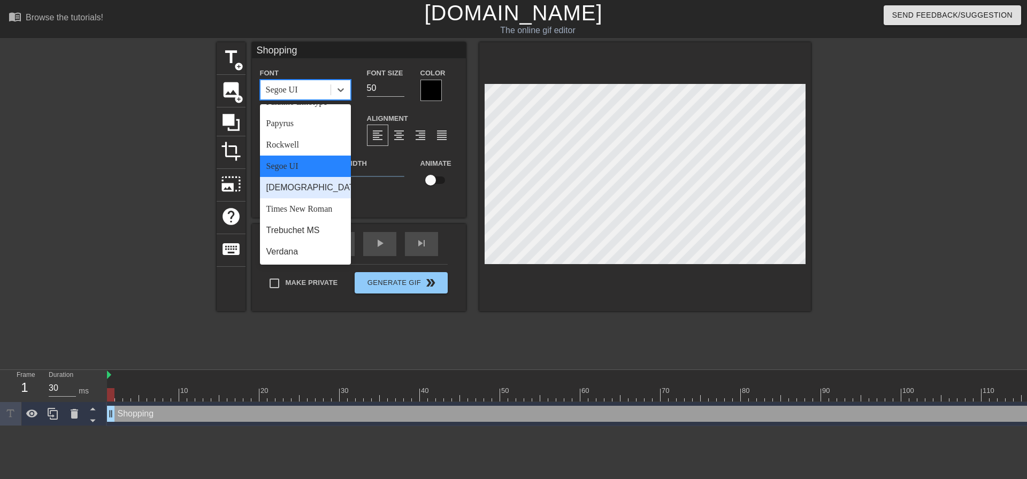
click at [285, 188] on div "[DEMOGRAPHIC_DATA]" at bounding box center [305, 187] width 91 height 21
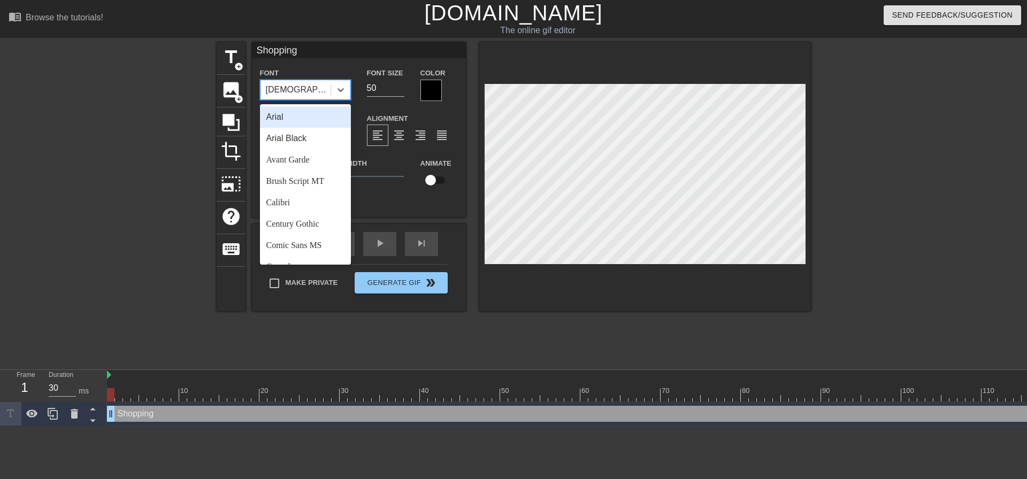
click at [298, 86] on div "[DEMOGRAPHIC_DATA]" at bounding box center [295, 89] width 70 height 19
click at [298, 179] on div "Brush Script MT" at bounding box center [305, 181] width 91 height 21
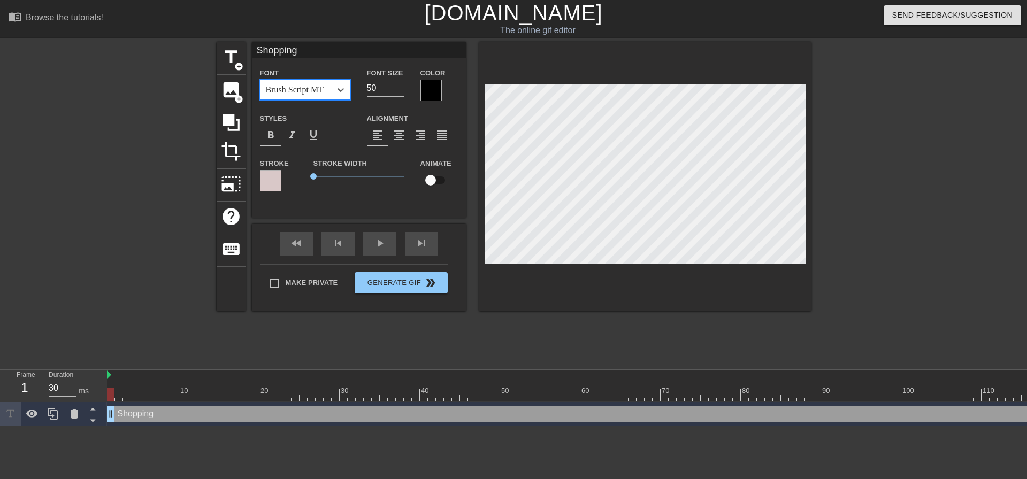
click at [312, 90] on div "Brush Script MT" at bounding box center [295, 89] width 58 height 13
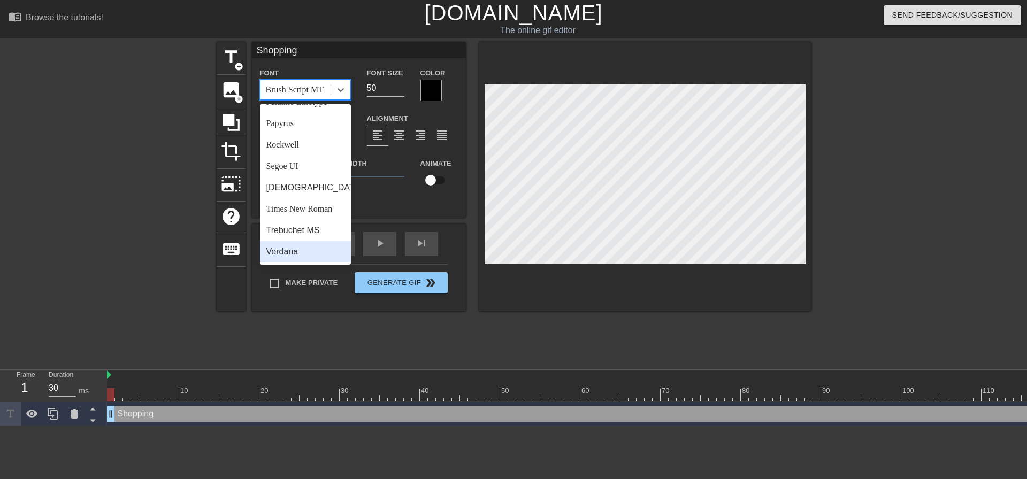
click at [293, 250] on div "Verdana" at bounding box center [305, 251] width 91 height 21
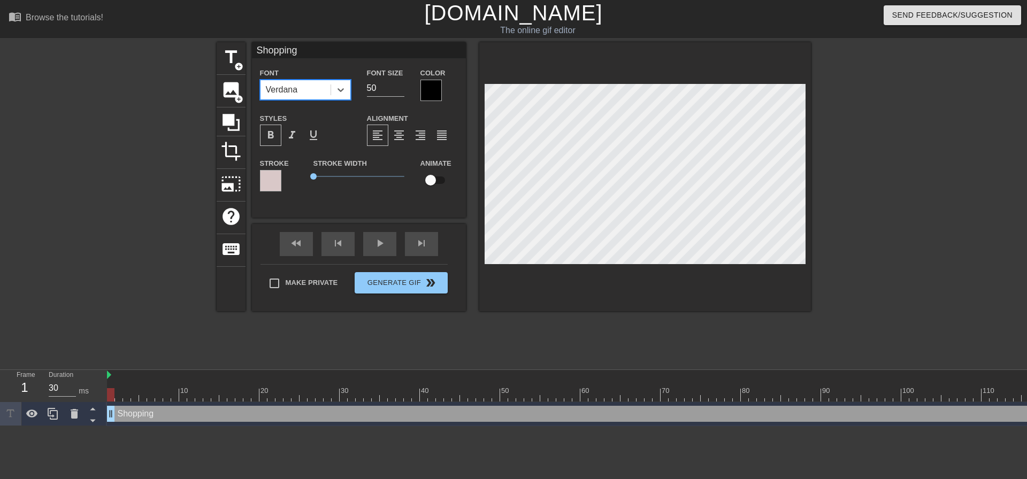
click at [298, 90] on div "Verdana" at bounding box center [282, 89] width 32 height 13
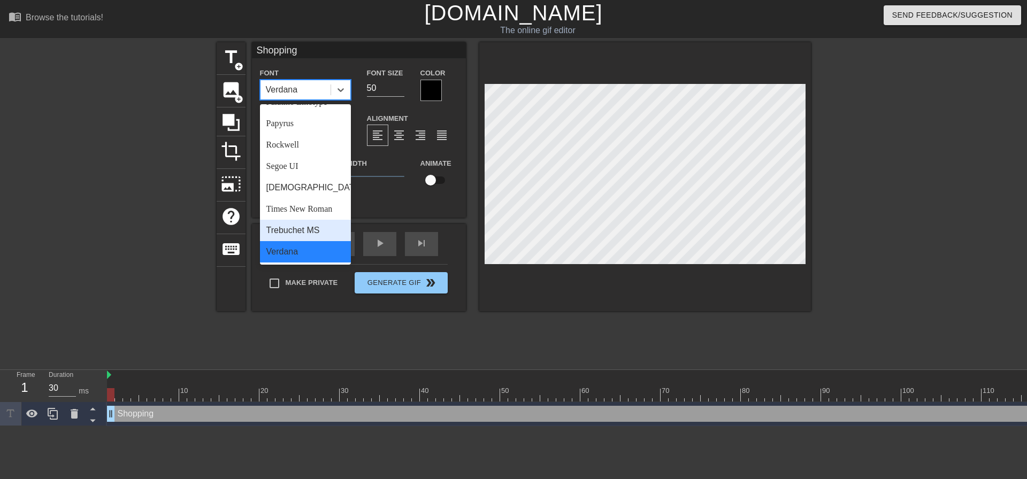
click at [296, 227] on div "Trebuchet MS" at bounding box center [305, 230] width 91 height 21
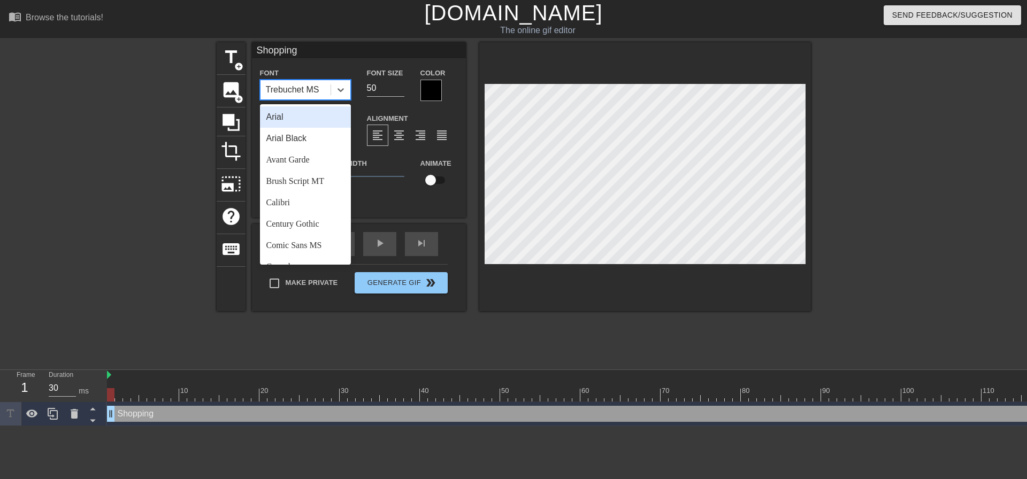
click at [296, 86] on div "Trebuchet MS" at bounding box center [292, 89] width 53 height 13
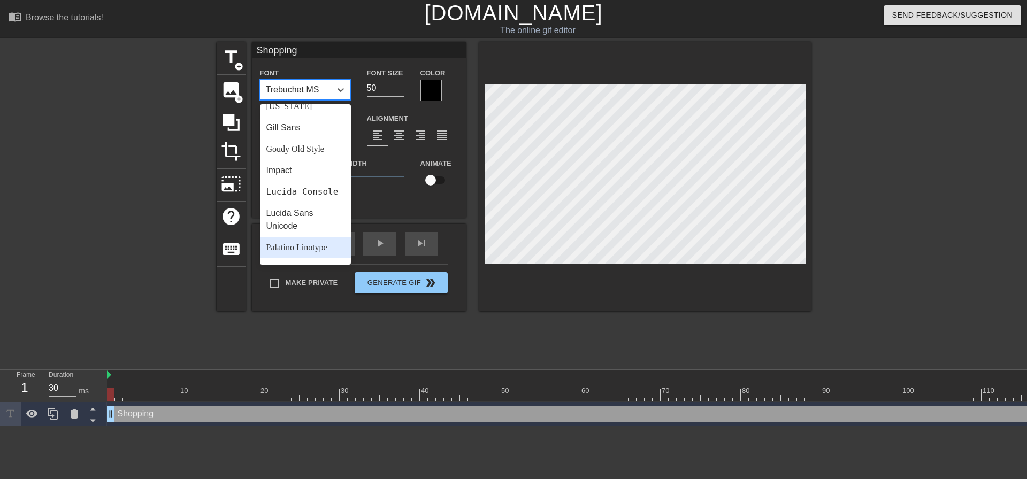
scroll to position [205, 0]
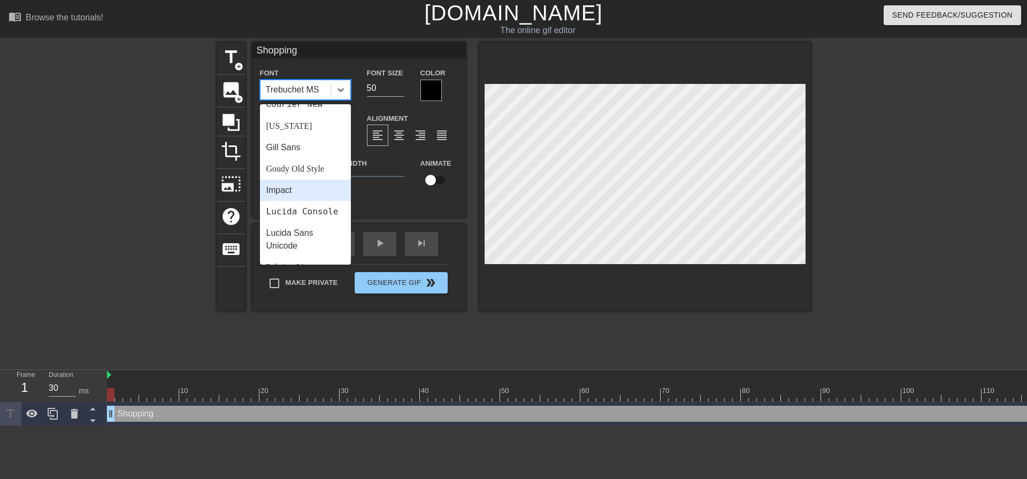
click at [292, 191] on div "Impact" at bounding box center [305, 190] width 91 height 21
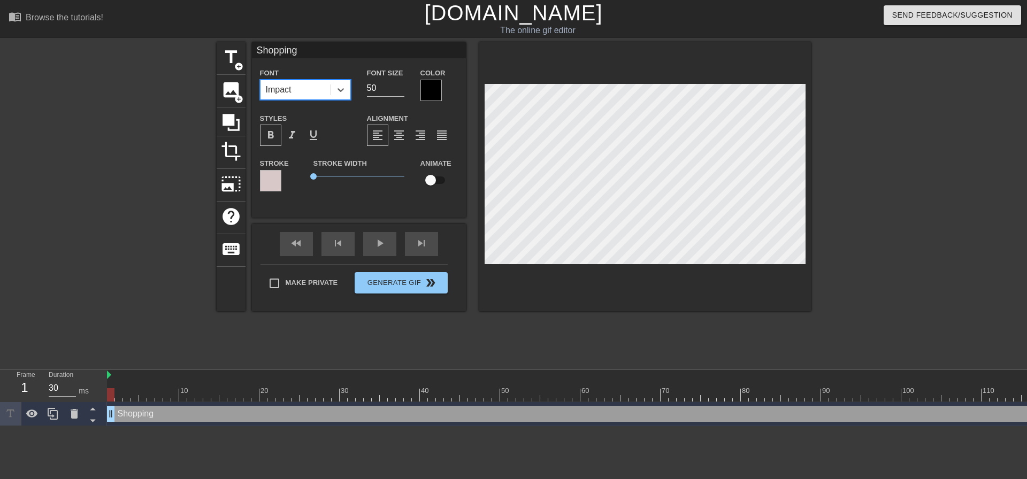
click at [308, 88] on div "Impact" at bounding box center [295, 89] width 70 height 19
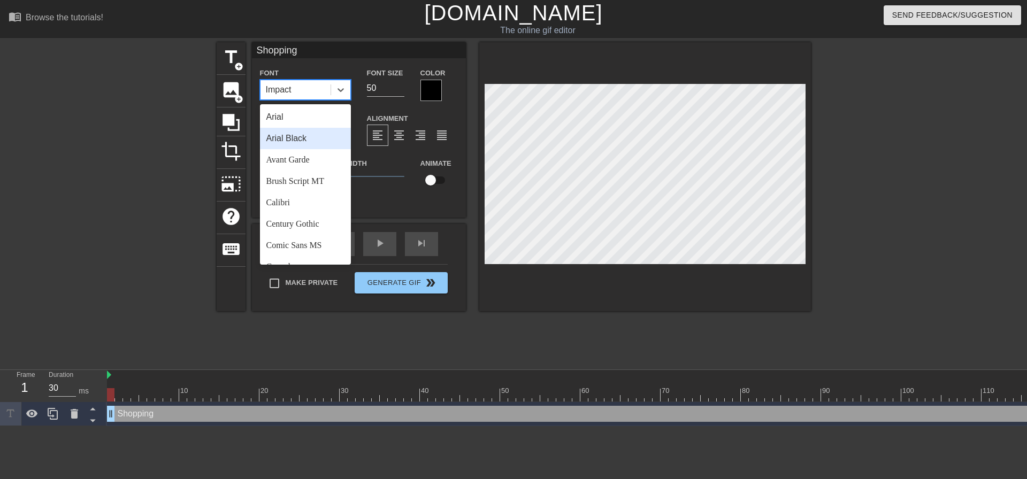
click at [308, 137] on div "Arial Black" at bounding box center [305, 138] width 91 height 21
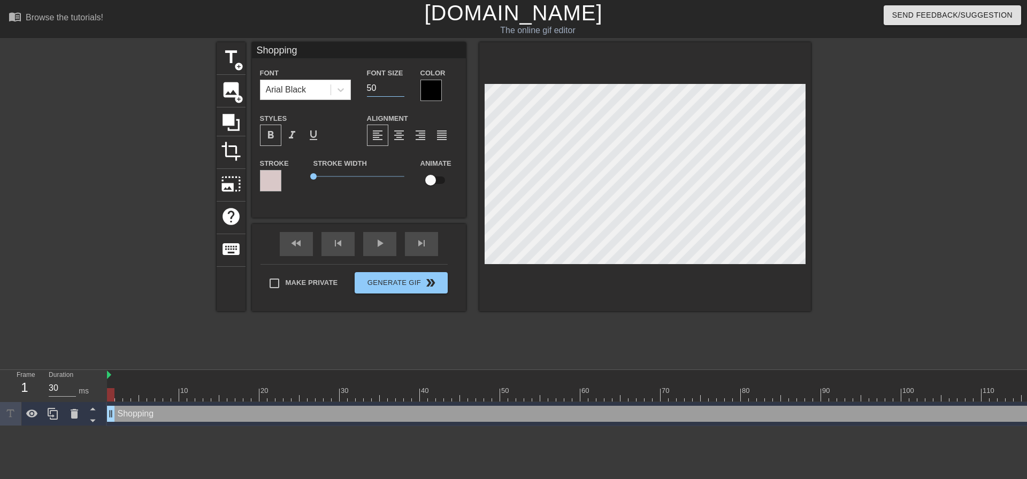
click at [371, 88] on input "50" at bounding box center [385, 88] width 37 height 17
type input "60"
click at [579, 285] on div at bounding box center [645, 176] width 332 height 269
click at [374, 88] on input "60" at bounding box center [385, 88] width 37 height 17
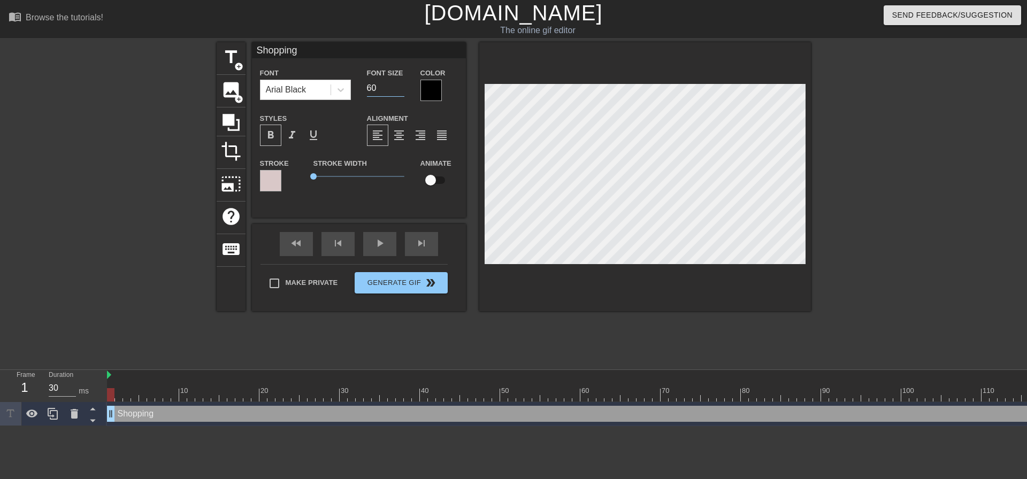
type input "6"
type input "55"
click at [586, 281] on div at bounding box center [645, 176] width 332 height 269
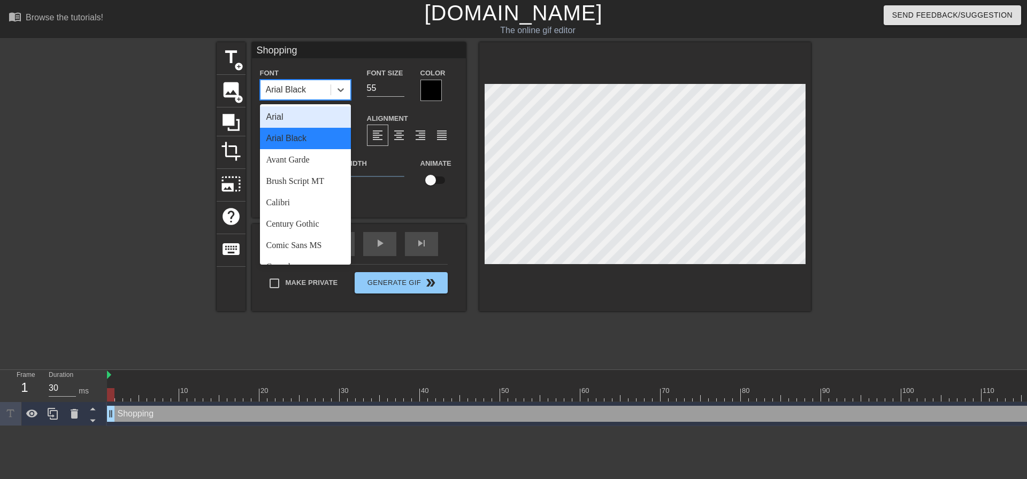
click at [305, 88] on div "Arial Black" at bounding box center [286, 89] width 41 height 13
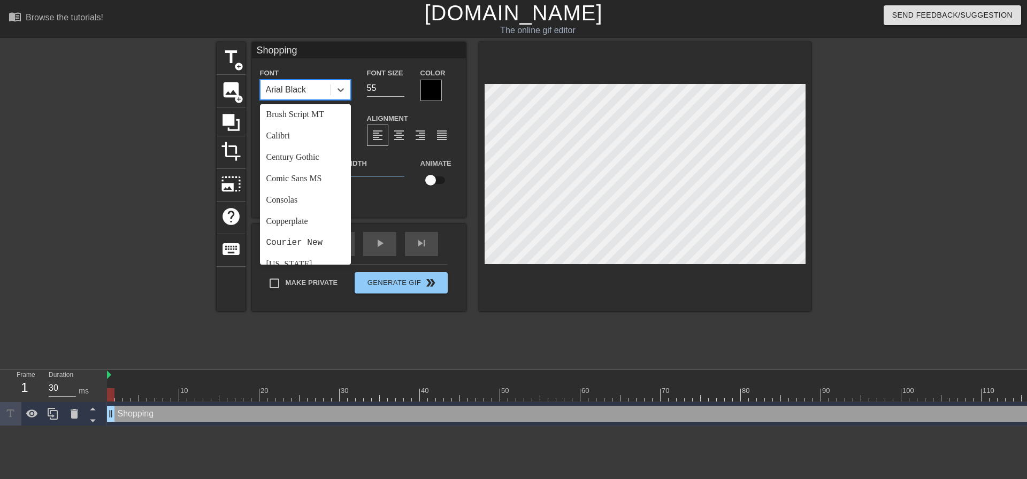
scroll to position [89, 0]
click at [303, 156] on div "Comic Sans MS" at bounding box center [305, 155] width 91 height 21
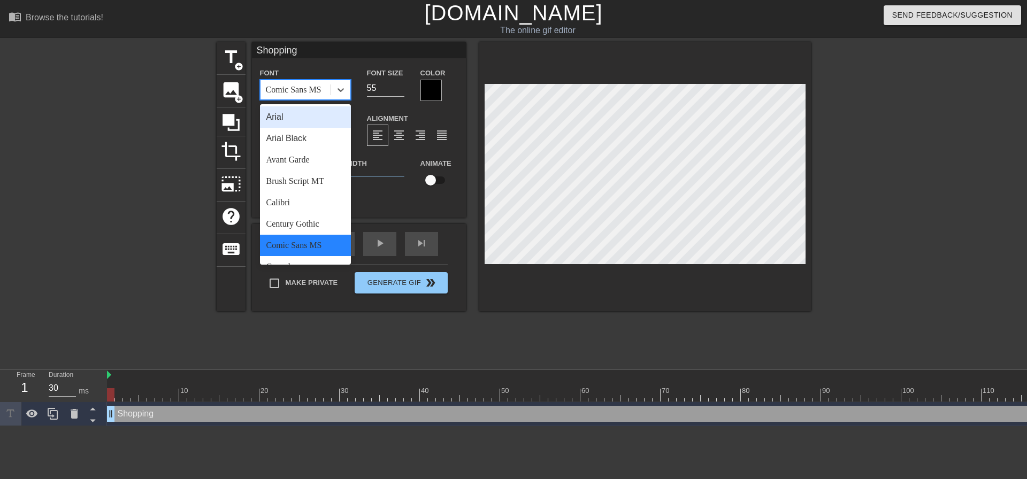
click at [295, 90] on div "Comic Sans MS" at bounding box center [294, 89] width 56 height 13
click at [295, 136] on div "Arial Black" at bounding box center [305, 138] width 91 height 21
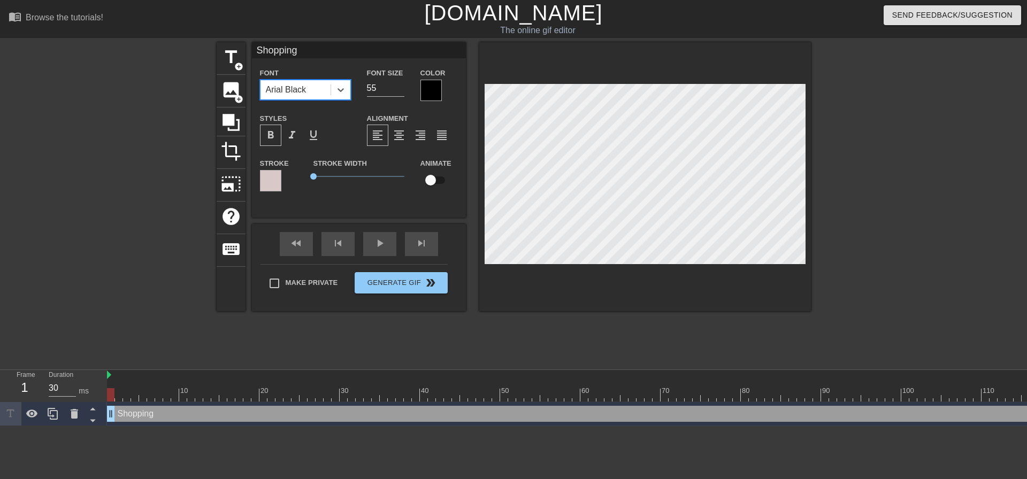
click at [298, 88] on div "Arial Black" at bounding box center [286, 89] width 41 height 13
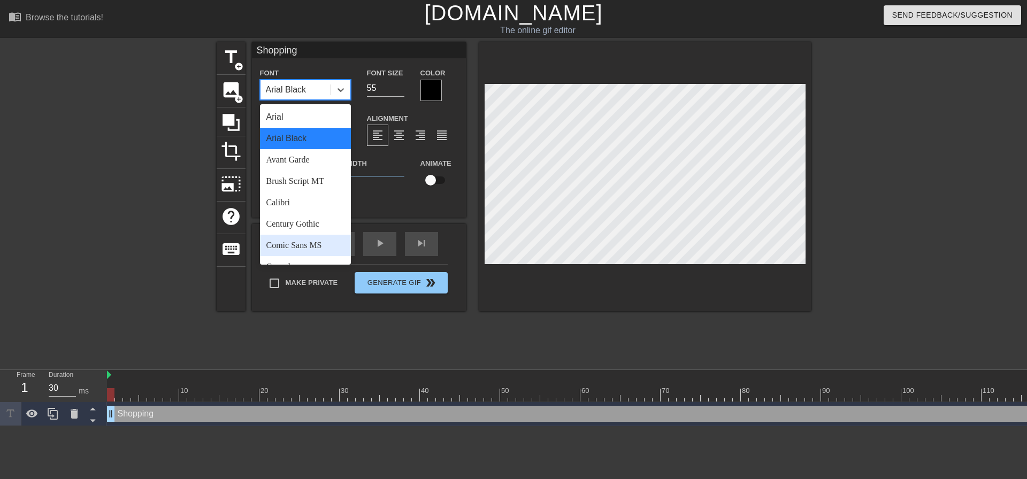
click at [303, 243] on div "Comic Sans MS" at bounding box center [305, 245] width 91 height 21
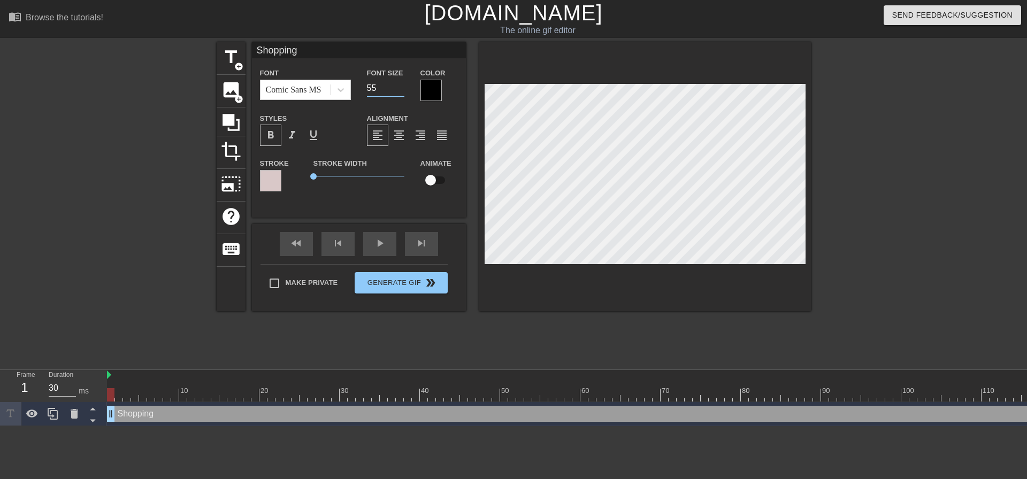
click at [375, 87] on input "55" at bounding box center [385, 88] width 37 height 17
type input "65"
click at [609, 277] on div at bounding box center [645, 176] width 332 height 269
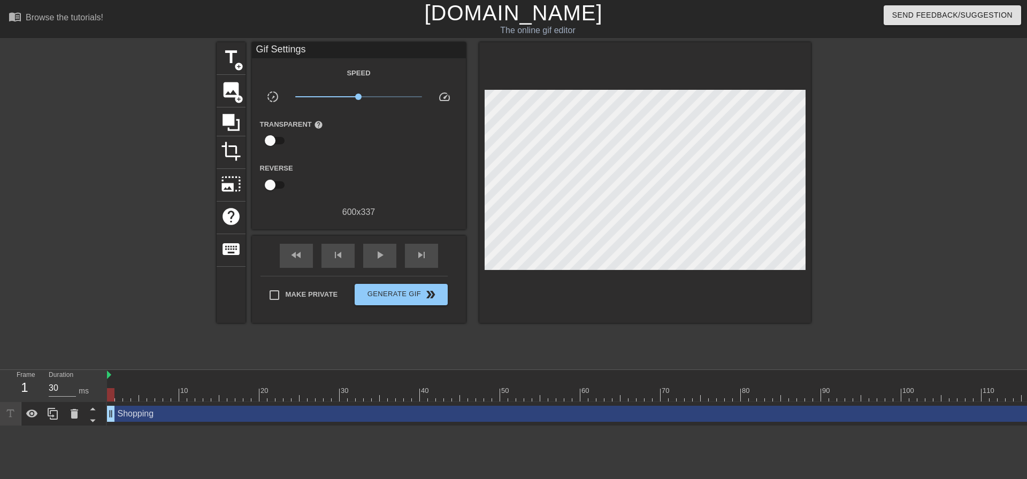
click at [642, 264] on div at bounding box center [645, 182] width 332 height 281
click at [403, 292] on span "Generate Gif double_arrow" at bounding box center [401, 294] width 84 height 13
